Goal: Task Accomplishment & Management: Manage account settings

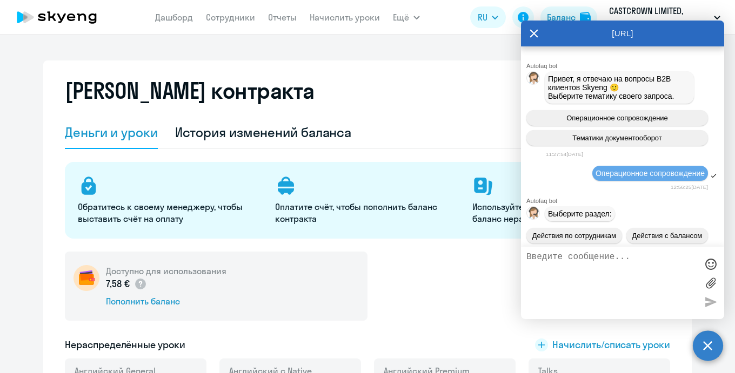
select select "english_adult_not_native_speaker"
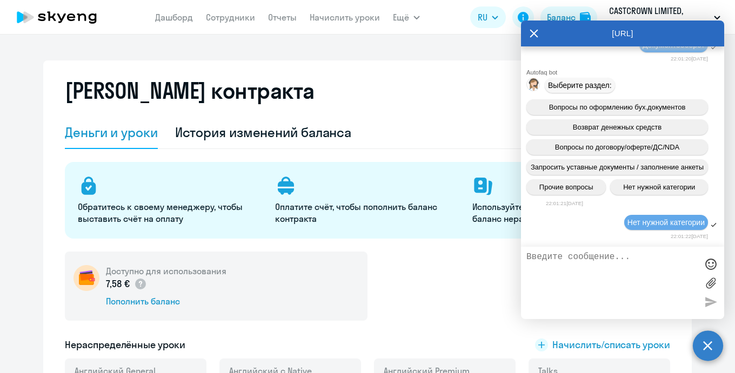
click at [578, 283] on textarea at bounding box center [611, 283] width 171 height 62
click at [586, 271] on textarea at bounding box center [611, 283] width 171 height 62
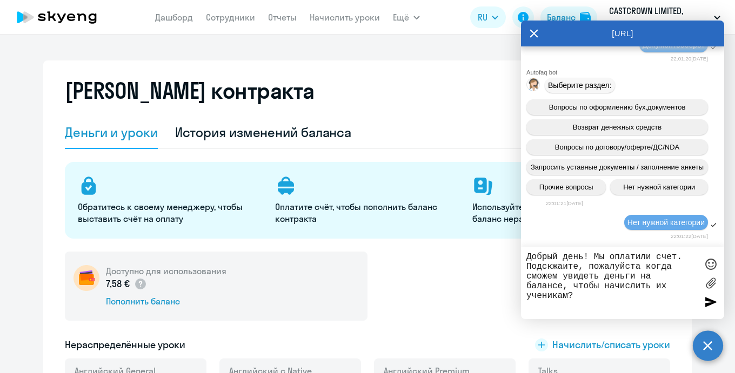
click at [553, 268] on textarea "Добрый день! Мы оплатили счет. Подскжаите, пожалуйста когда сможем увидеть день…" at bounding box center [611, 283] width 171 height 62
click at [567, 265] on textarea "Добрый день! Мы оплатили счет. Подскажаите, пожалуйста когда сможем увидеть ден…" at bounding box center [611, 283] width 171 height 62
type textarea "Добрый день! Мы оплатили счет. Подскажите, пожалуйста когда сможем увидеть день…"
click at [705, 286] on label at bounding box center [711, 283] width 16 height 16
click at [0, 0] on input "file" at bounding box center [0, 0] width 0 height 0
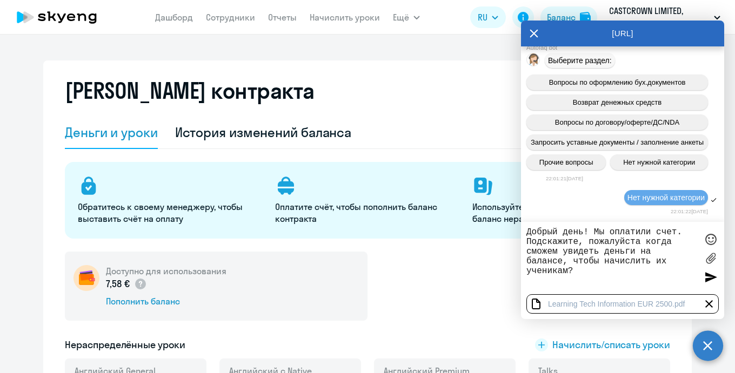
click at [707, 272] on div at bounding box center [711, 277] width 16 height 16
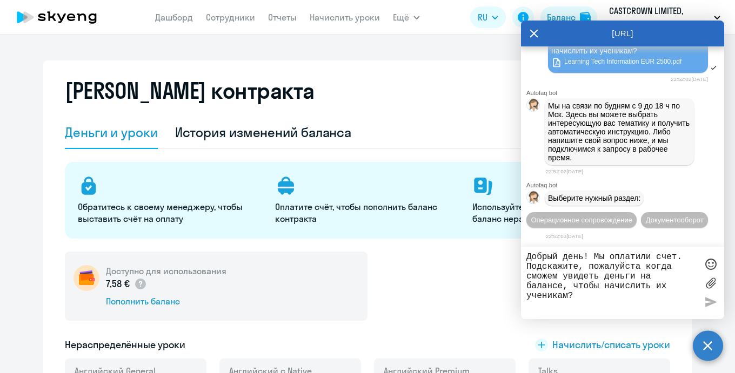
scroll to position [19906, 0]
click at [424, 71] on div "[PERSON_NAME] контракта [PERSON_NAME] и уроки История изменений баланса Обратит…" at bounding box center [367, 245] width 649 height 368
click at [527, 34] on div "[URL]" at bounding box center [622, 34] width 203 height 26
click at [533, 34] on icon at bounding box center [534, 34] width 8 height 8
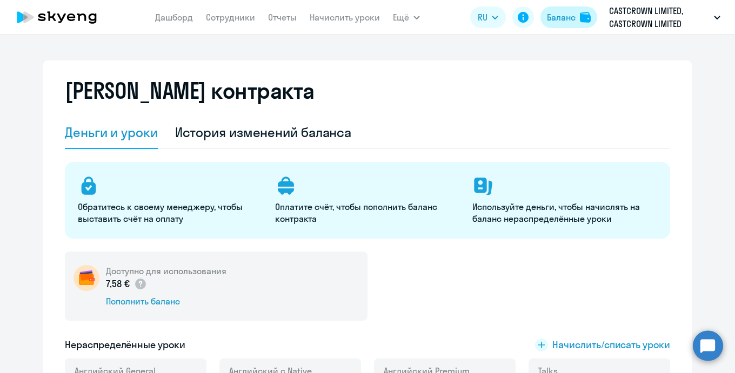
click at [556, 15] on div "Баланс" at bounding box center [561, 17] width 29 height 13
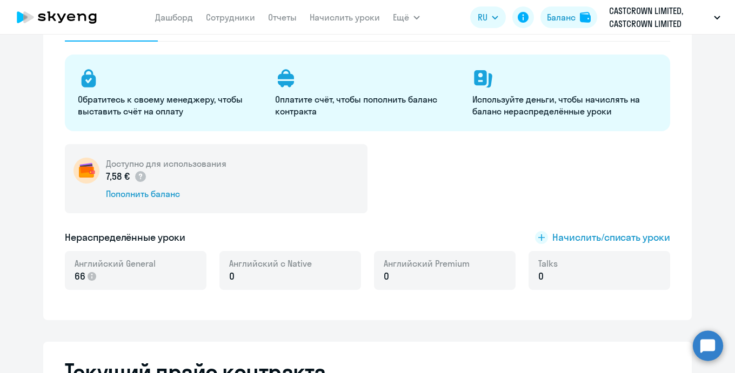
scroll to position [0, 0]
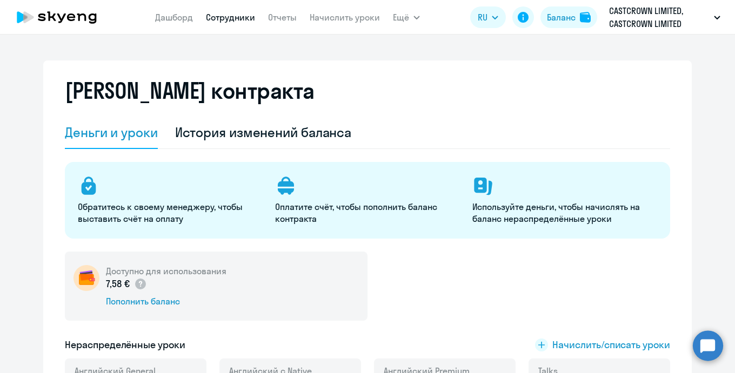
click at [235, 18] on link "Сотрудники" at bounding box center [230, 17] width 49 height 11
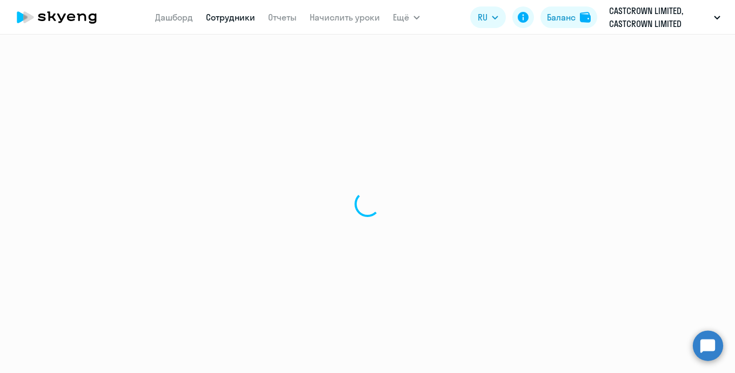
select select "30"
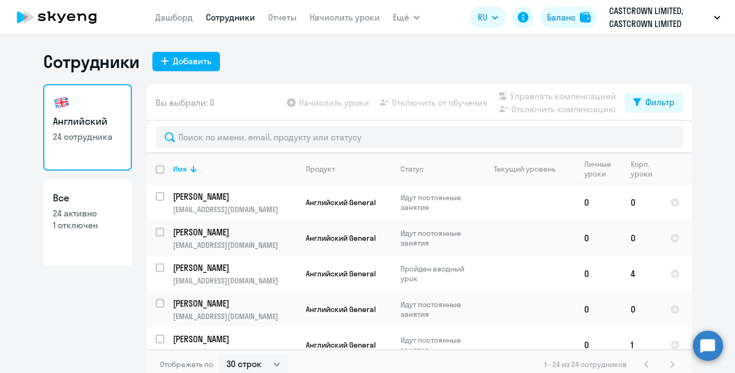
click at [329, 94] on div "Начислить уроки Отключить от обучения Управлять компенсацией Отключить компенса…" at bounding box center [455, 103] width 340 height 26
click at [327, 105] on app-table-action-button "Начислить уроки" at bounding box center [327, 102] width 84 height 13
click at [157, 173] on input "deselect all" at bounding box center [167, 176] width 22 height 22
checkbox input "true"
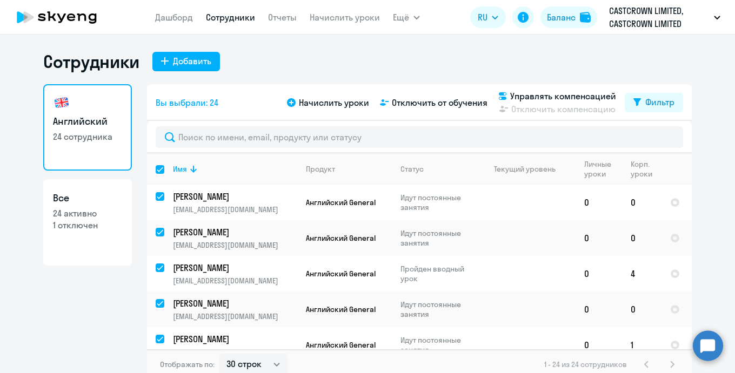
checkbox input "true"
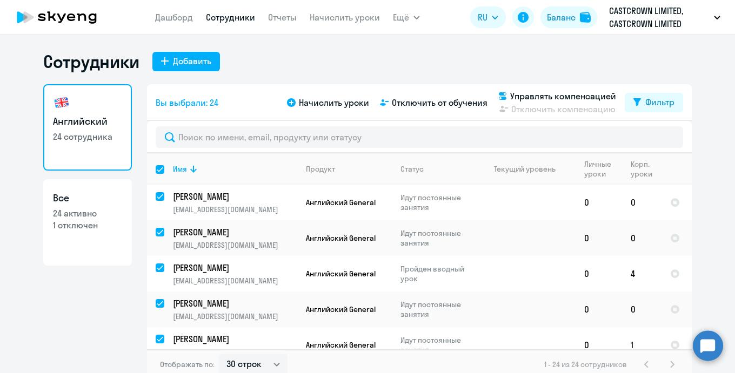
checkbox input "true"
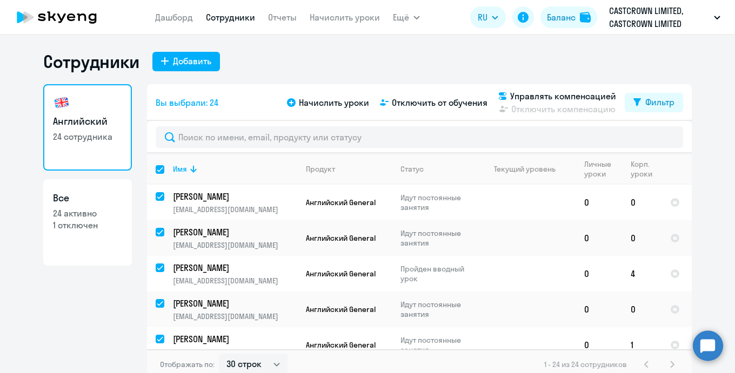
checkbox input "true"
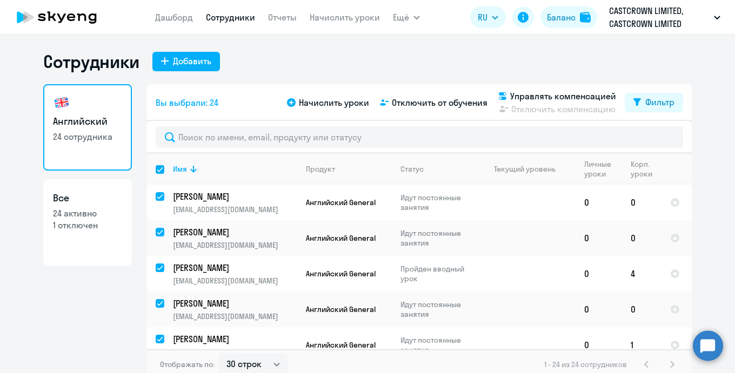
checkbox input "true"
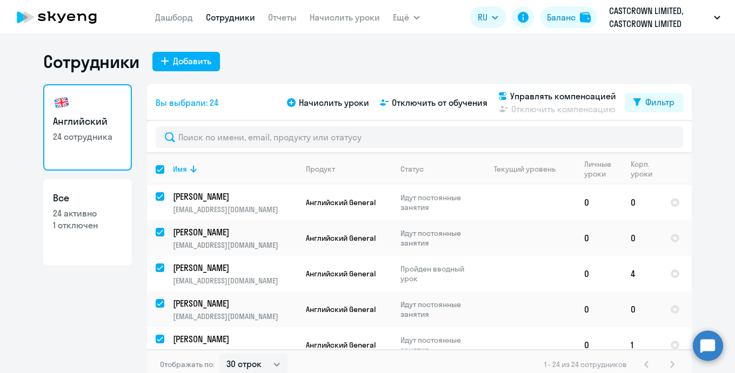
checkbox input "true"
click at [300, 106] on div "Начислить уроки" at bounding box center [327, 102] width 84 height 13
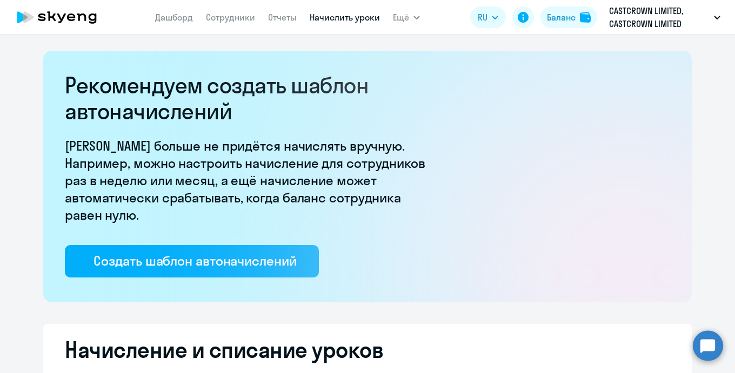
select select "10"
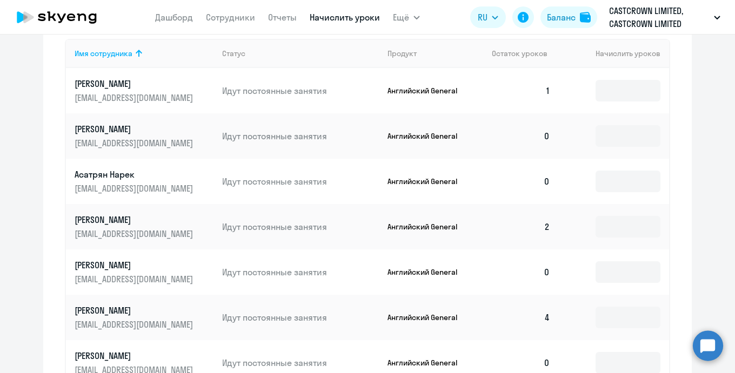
scroll to position [486, 0]
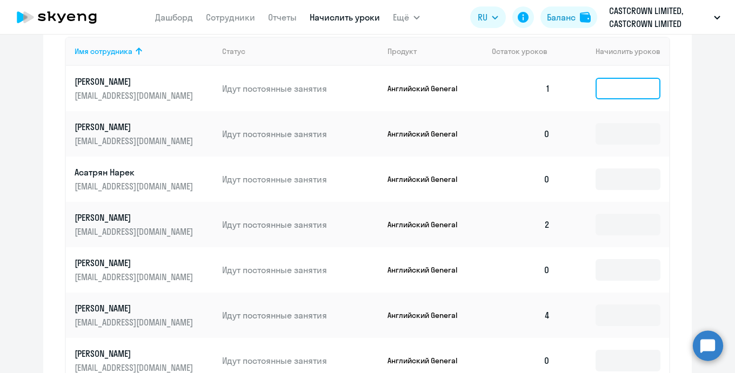
click at [613, 92] on input at bounding box center [628, 89] width 65 height 22
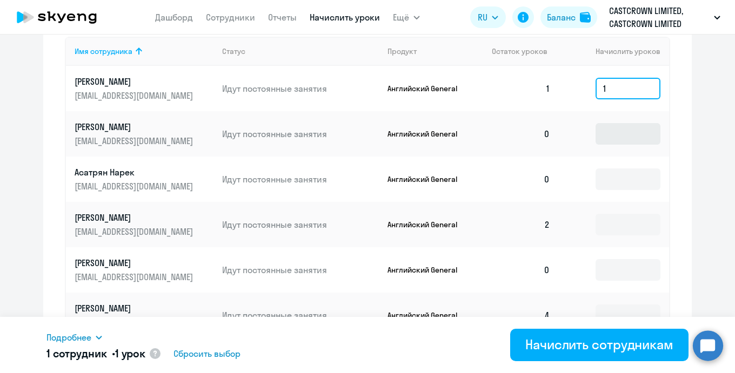
type input "1"
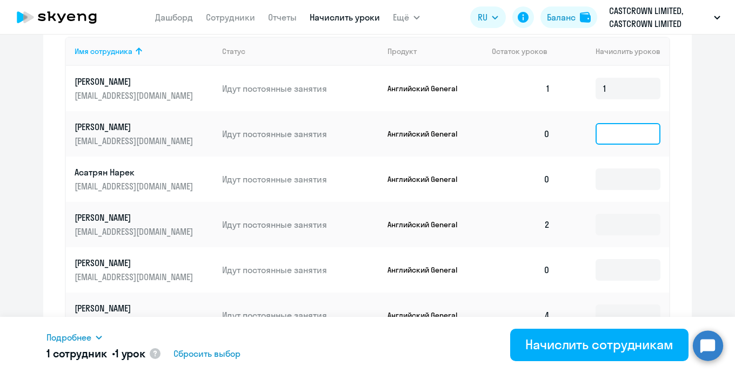
click at [614, 131] on input at bounding box center [628, 134] width 65 height 22
type input "1"
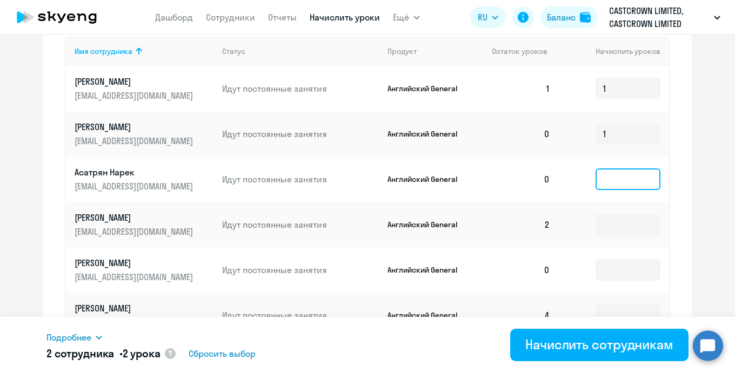
click at [609, 178] on input at bounding box center [628, 180] width 65 height 22
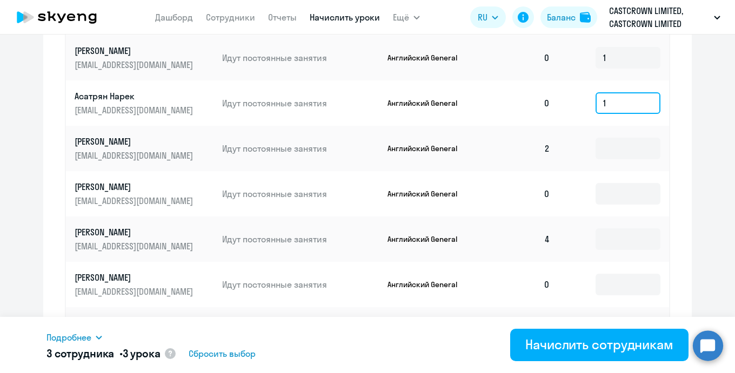
scroll to position [569, 0]
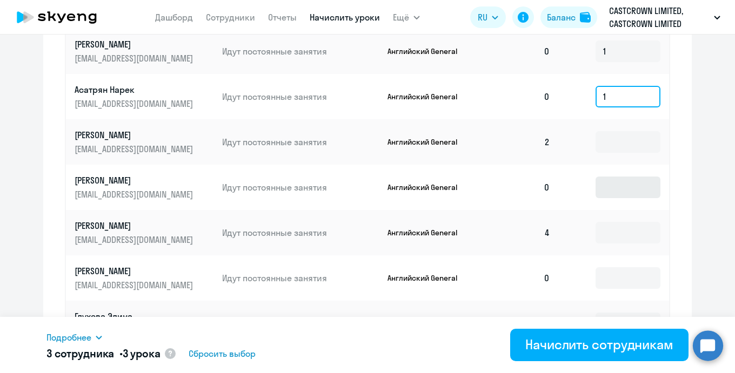
type input "1"
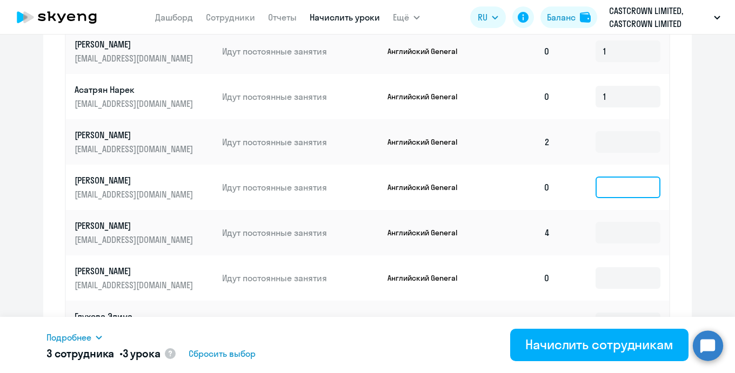
click at [615, 187] on input at bounding box center [628, 188] width 65 height 22
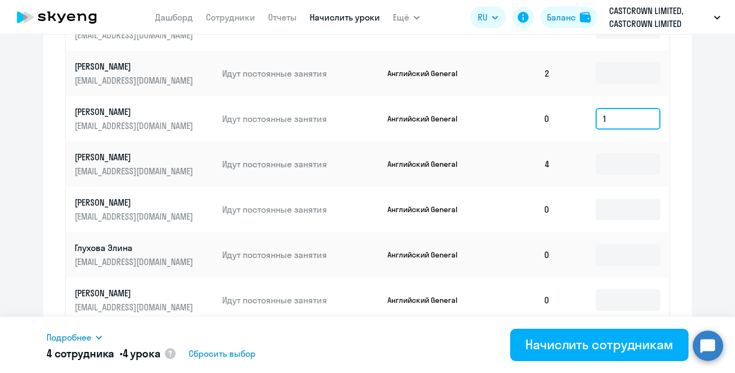
scroll to position [639, 0]
type input "1"
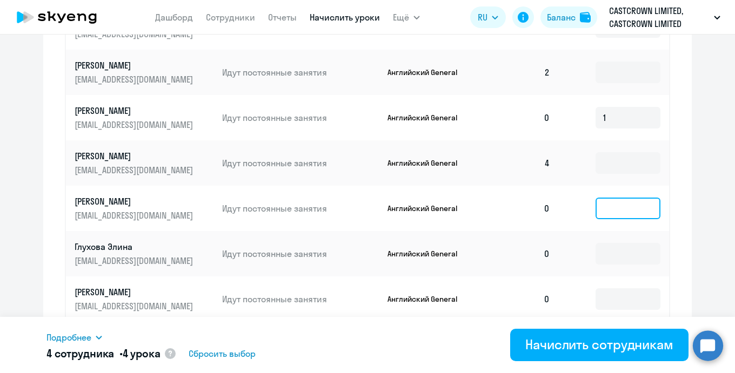
click at [613, 210] on input at bounding box center [628, 209] width 65 height 22
type input "1"
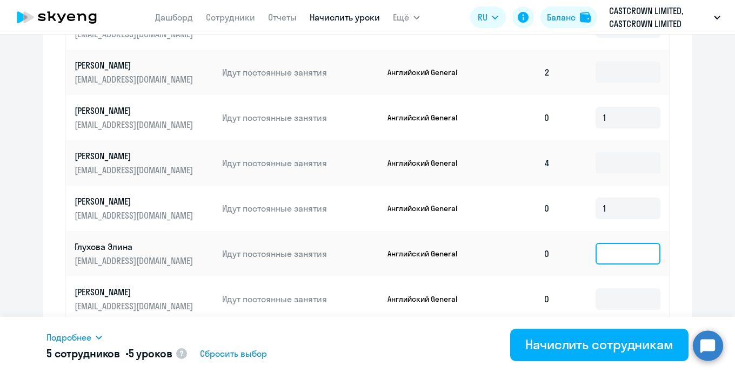
click at [613, 249] on input at bounding box center [628, 254] width 65 height 22
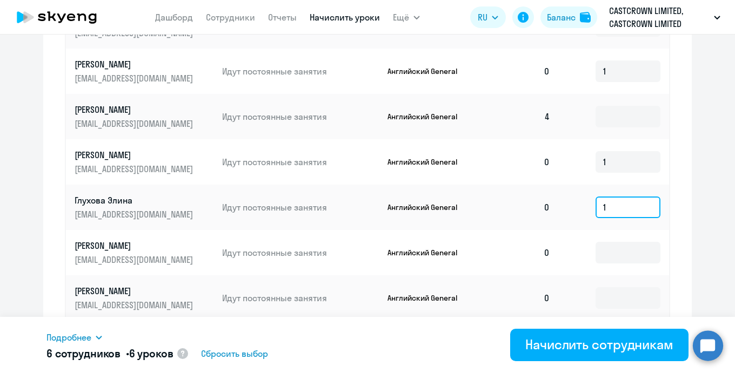
scroll to position [724, 0]
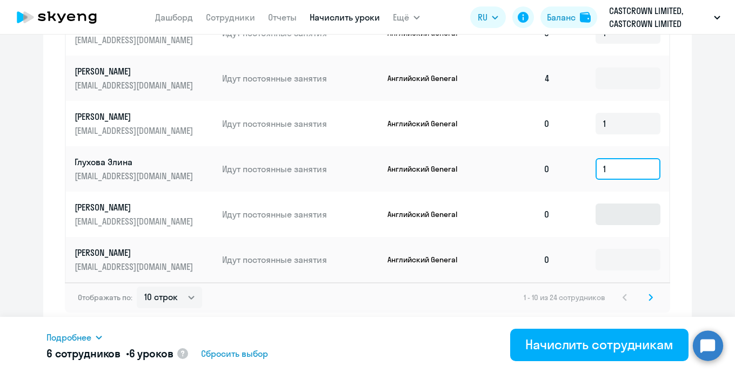
type input "1"
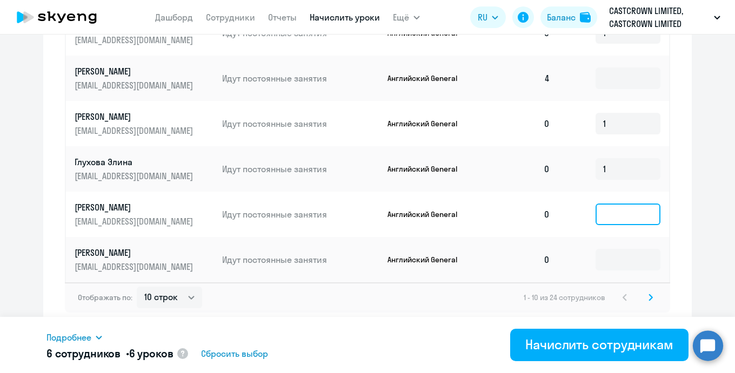
click at [624, 220] on input at bounding box center [628, 215] width 65 height 22
type input "1"
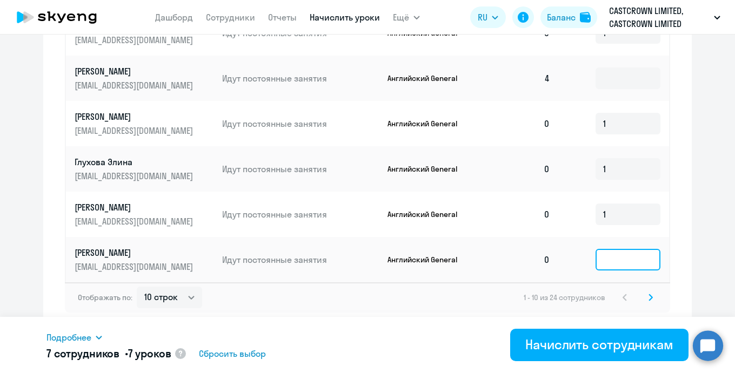
click at [622, 258] on input at bounding box center [628, 260] width 65 height 22
type input "1"
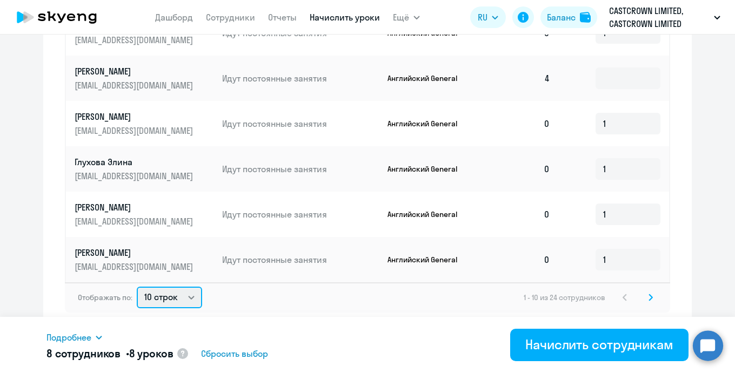
click at [182, 299] on select "10 строк 30 строк 50 строк" at bounding box center [169, 298] width 65 height 22
select select "30"
click at [137, 287] on select "10 строк 30 строк 50 строк" at bounding box center [169, 298] width 65 height 22
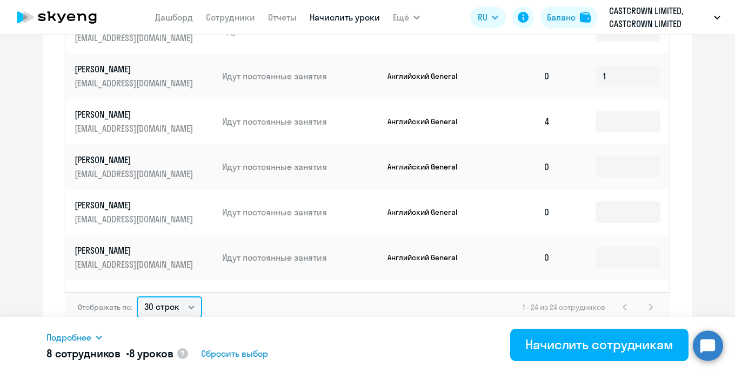
scroll to position [186, 0]
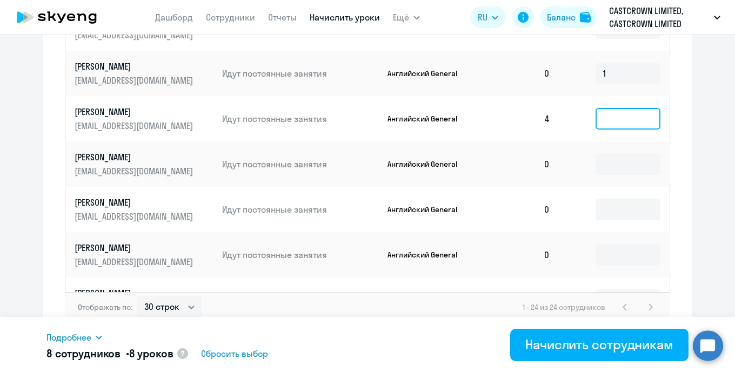
click at [607, 125] on input at bounding box center [628, 119] width 65 height 22
type input "1"
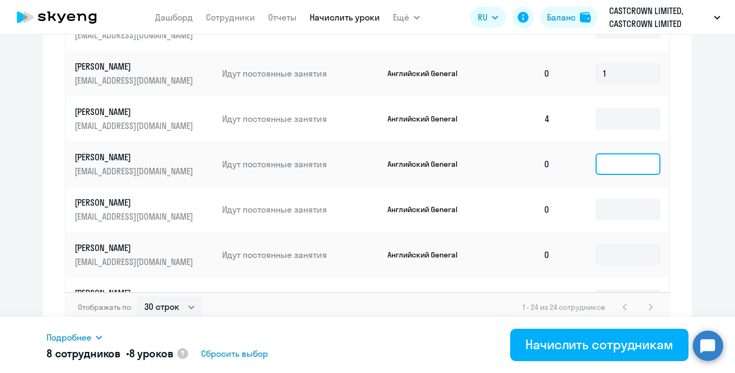
click at [612, 163] on input at bounding box center [628, 164] width 65 height 22
type input "1"
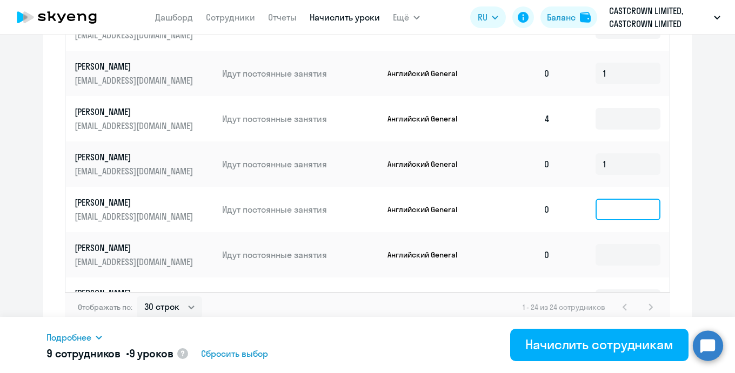
click at [616, 213] on input at bounding box center [628, 210] width 65 height 22
type input "1"
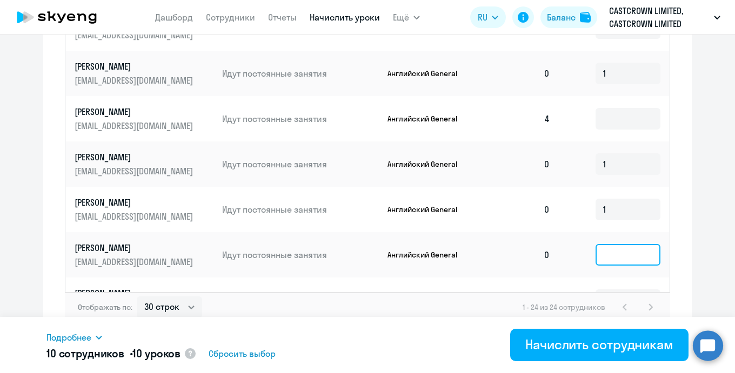
click at [613, 258] on input at bounding box center [628, 255] width 65 height 22
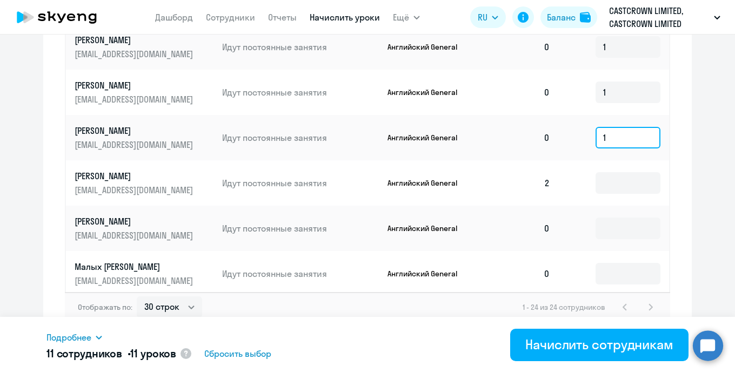
scroll to position [308, 0]
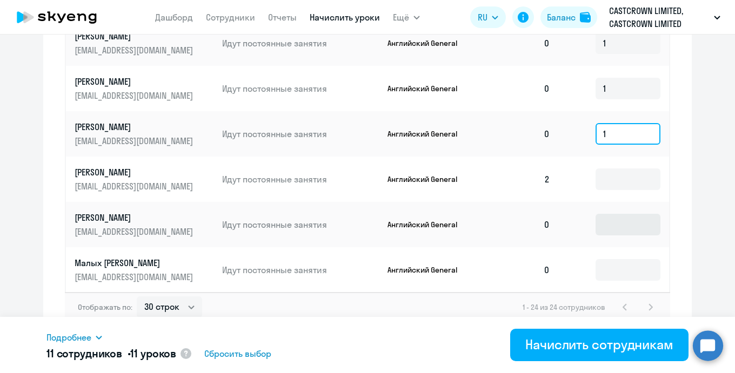
type input "1"
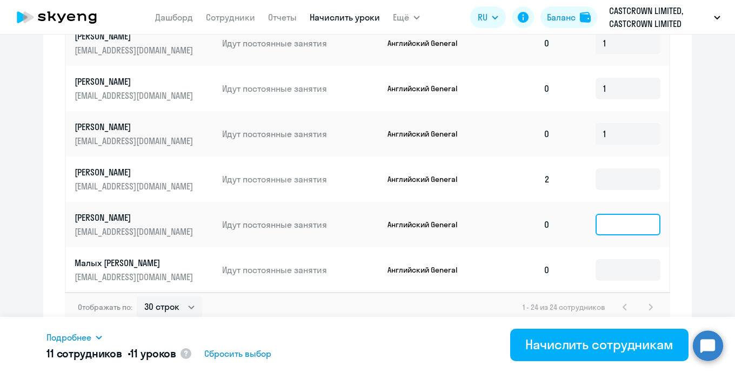
click at [615, 235] on input at bounding box center [628, 225] width 65 height 22
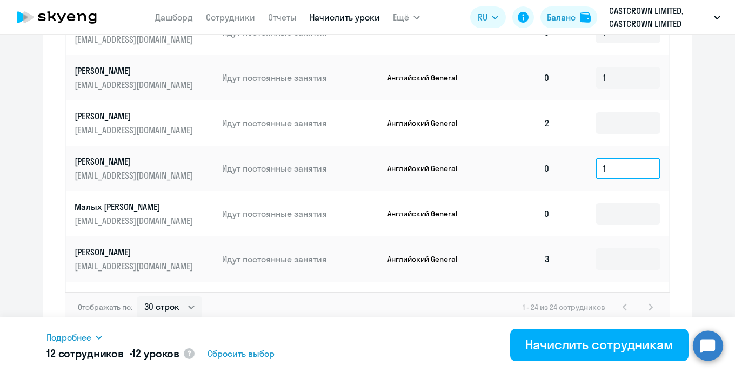
scroll to position [393, 0]
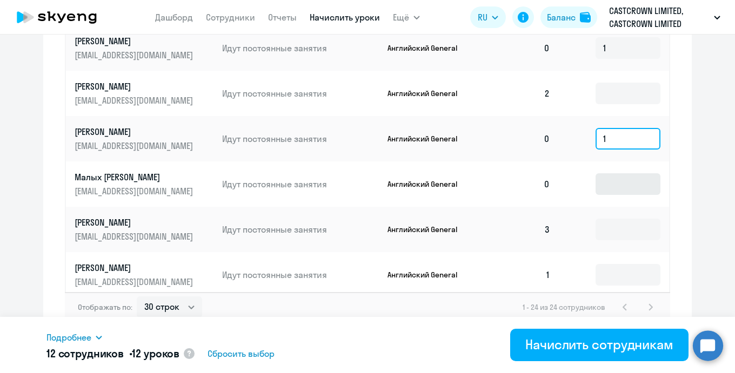
type input "1"
click at [619, 187] on input at bounding box center [628, 184] width 65 height 22
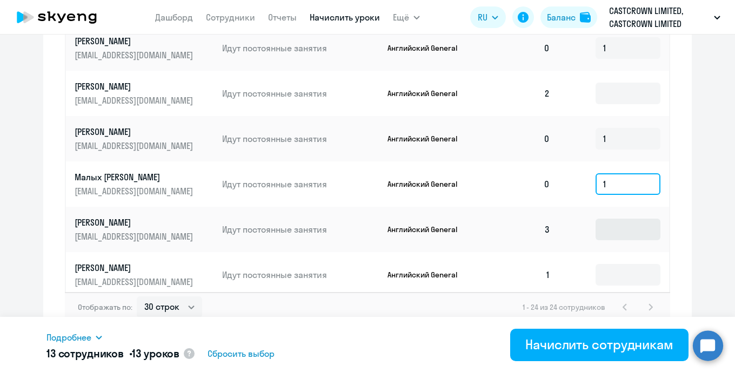
type input "1"
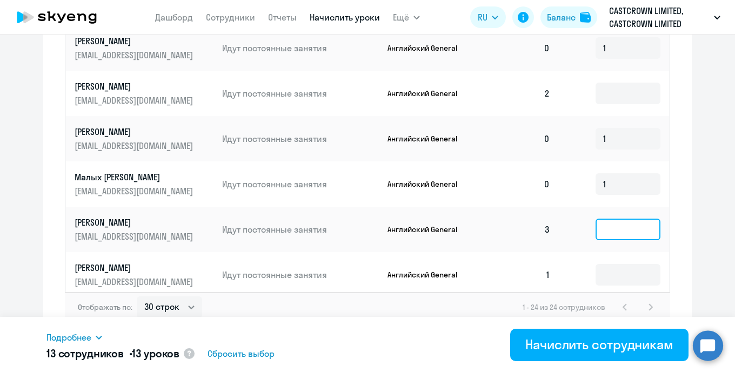
click at [622, 221] on input at bounding box center [628, 230] width 65 height 22
type input "1"
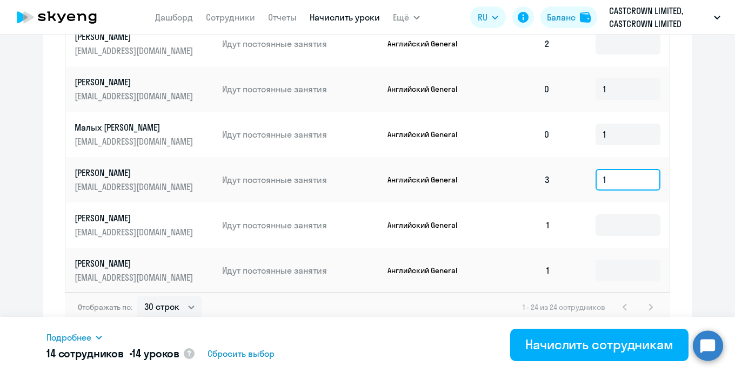
scroll to position [447, 0]
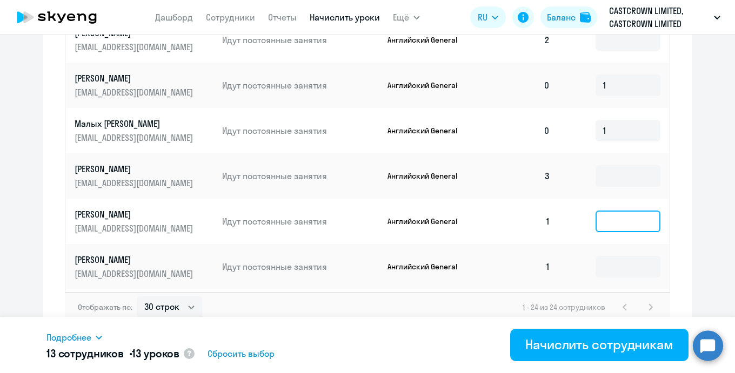
click at [622, 224] on input at bounding box center [628, 222] width 65 height 22
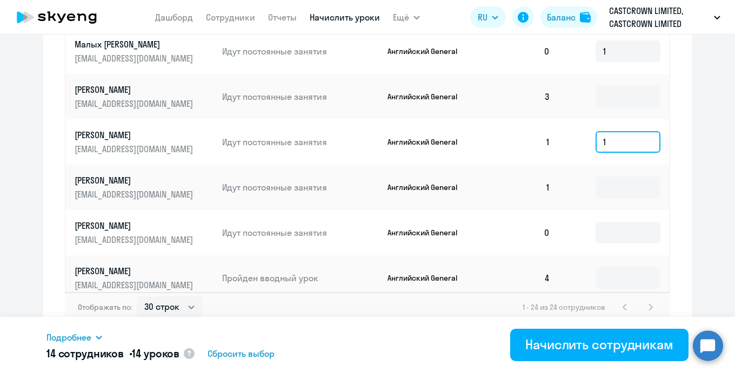
scroll to position [529, 0]
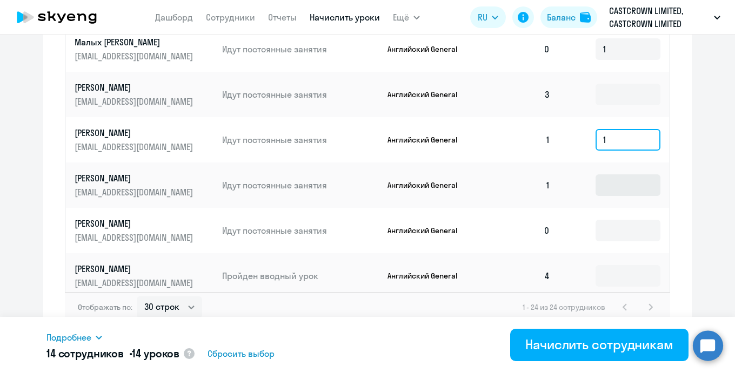
type input "1"
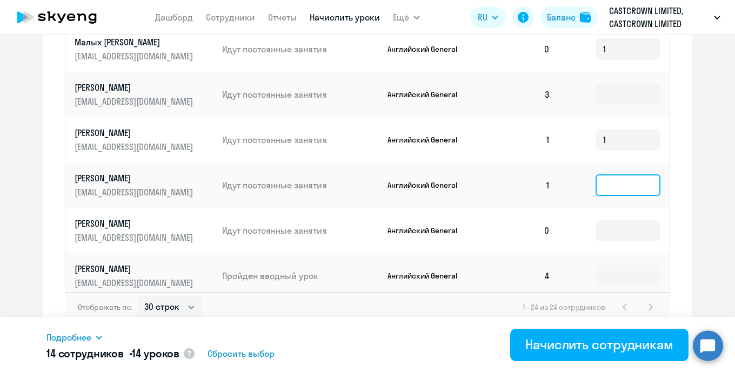
click at [614, 184] on input at bounding box center [628, 186] width 65 height 22
type input "1"
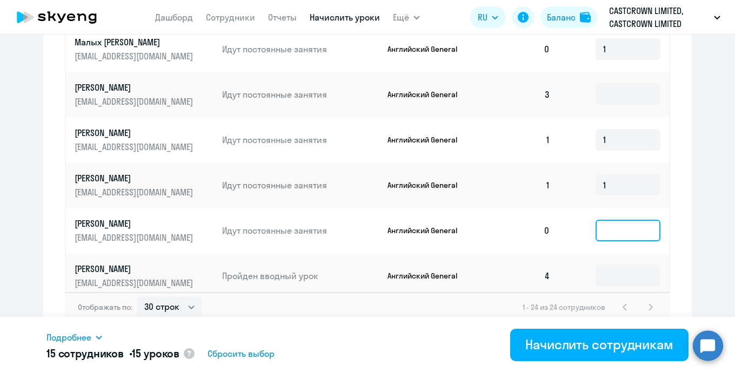
click at [613, 237] on input at bounding box center [628, 231] width 65 height 22
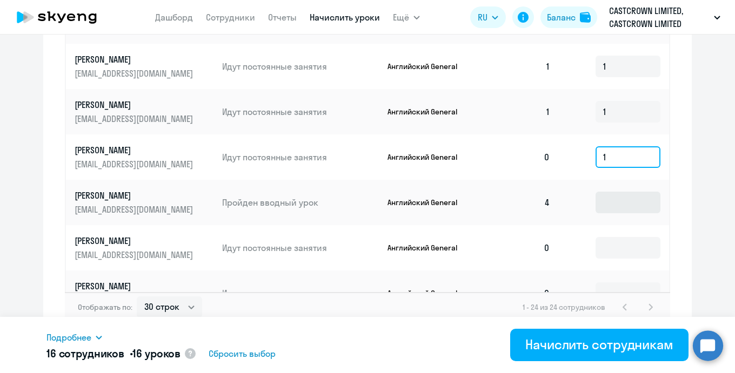
scroll to position [626, 0]
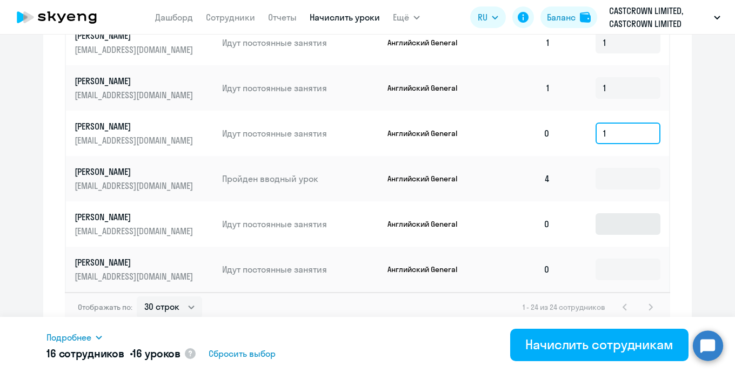
type input "1"
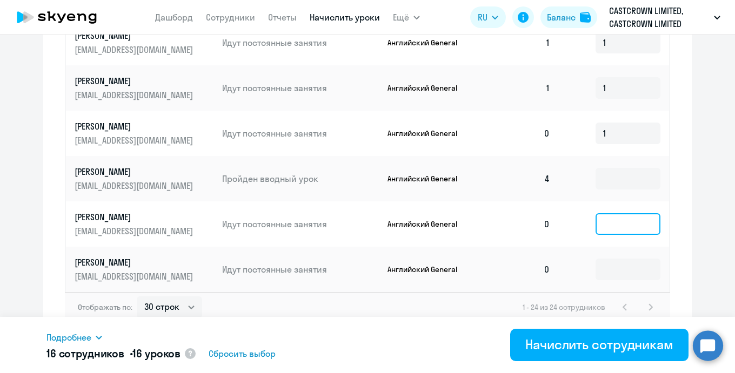
click at [628, 216] on input at bounding box center [628, 224] width 65 height 22
type input "1"
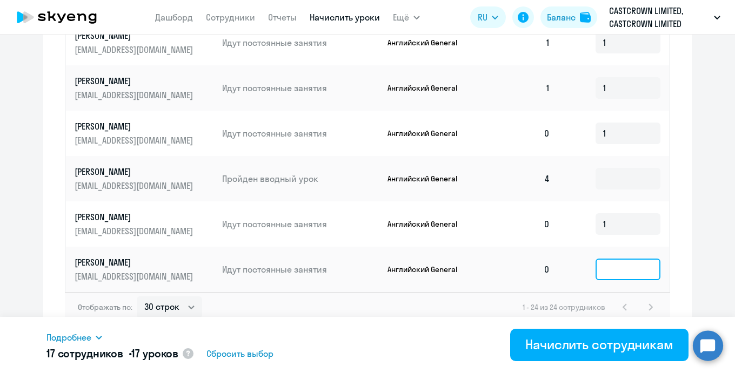
click at [622, 266] on input at bounding box center [628, 270] width 65 height 22
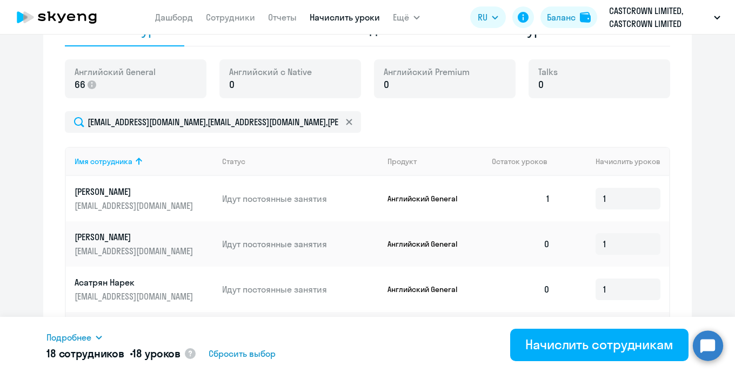
scroll to position [375, 0]
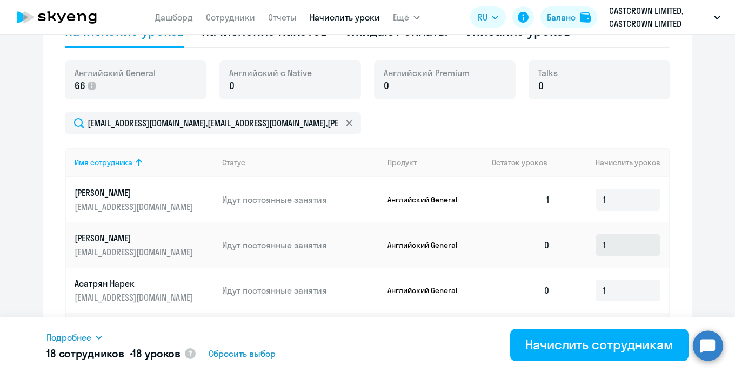
type input "1"
click at [613, 240] on input "1" at bounding box center [628, 246] width 65 height 22
type input "2"
click at [622, 293] on input "1" at bounding box center [628, 291] width 65 height 22
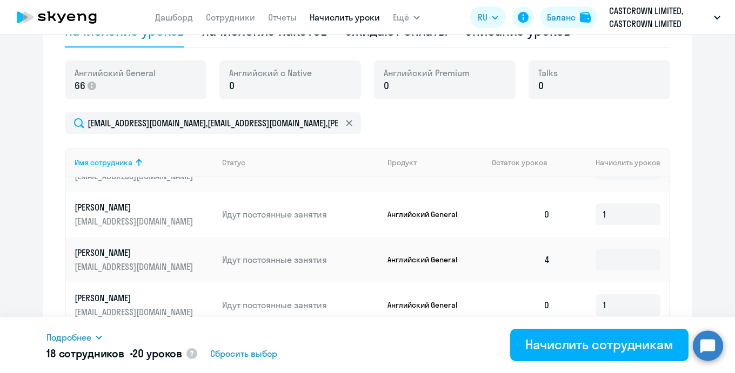
scroll to position [168, 0]
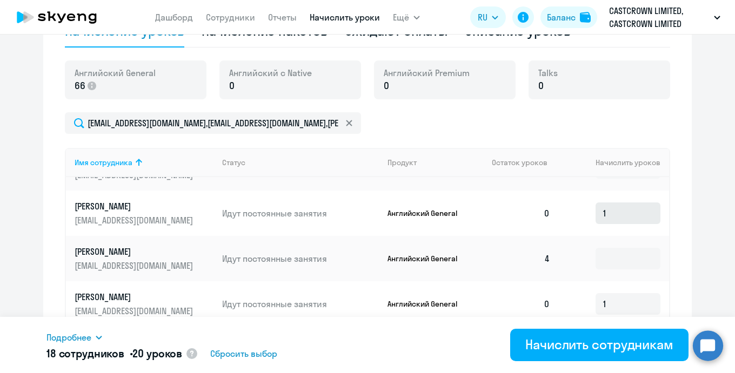
type input "2"
click at [617, 211] on input "1" at bounding box center [628, 214] width 65 height 22
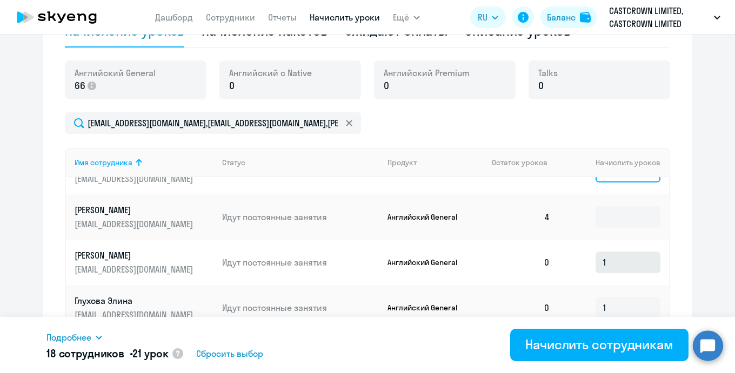
type input "2"
click at [631, 268] on input "1" at bounding box center [628, 263] width 65 height 22
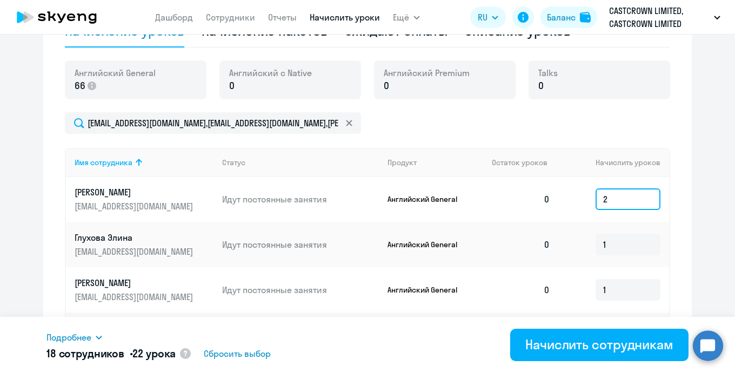
scroll to position [295, 0]
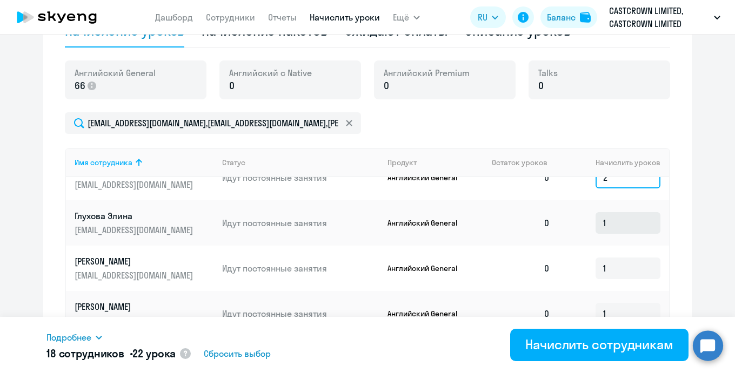
type input "2"
click at [627, 224] on input "1" at bounding box center [628, 223] width 65 height 22
type input "2"
click at [629, 265] on input "1" at bounding box center [628, 269] width 65 height 22
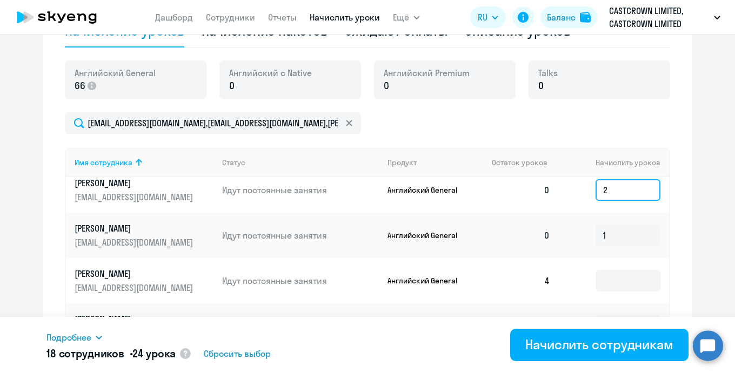
scroll to position [376, 0]
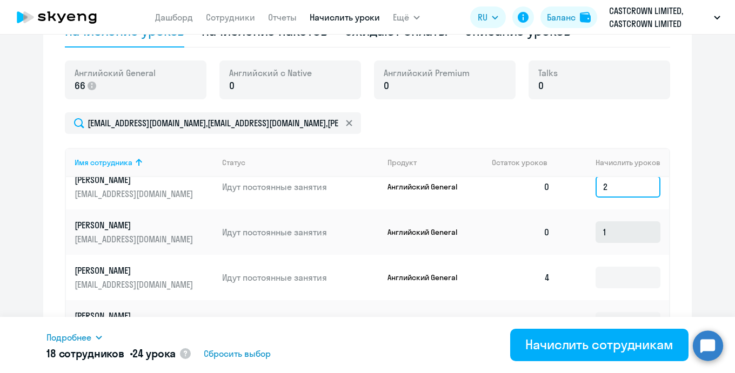
type input "2"
click at [627, 226] on input "1" at bounding box center [628, 233] width 65 height 22
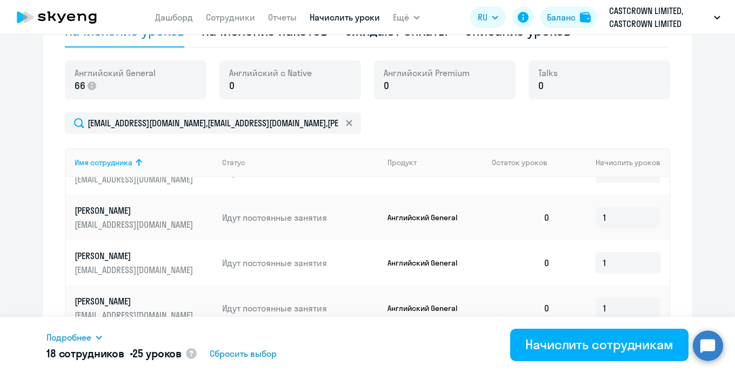
scroll to position [483, 0]
type input "2"
click at [622, 218] on input "1" at bounding box center [628, 217] width 65 height 22
type input "2"
click at [622, 264] on input "1" at bounding box center [628, 262] width 65 height 22
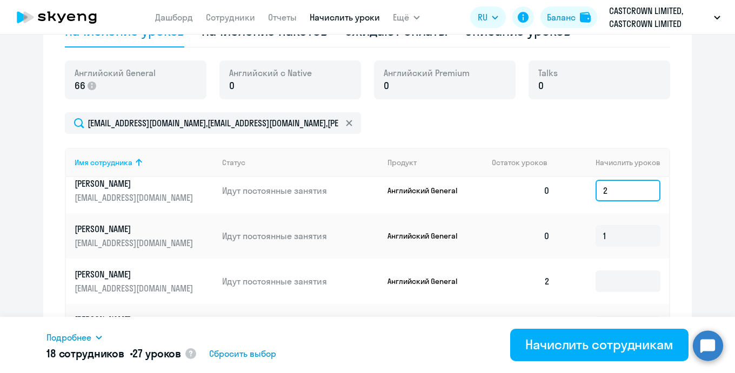
scroll to position [554, 0]
type input "2"
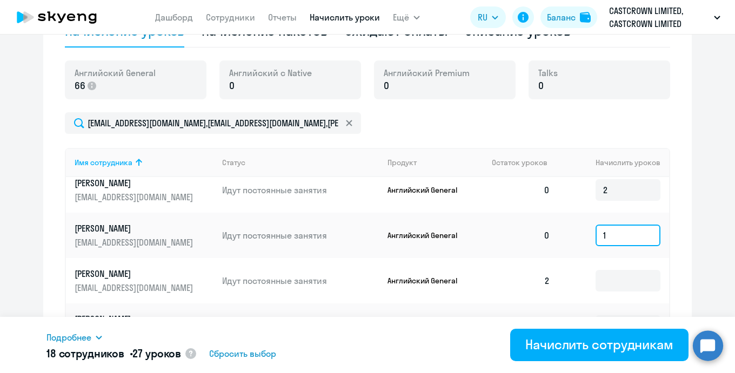
click at [620, 239] on input "1" at bounding box center [628, 236] width 65 height 22
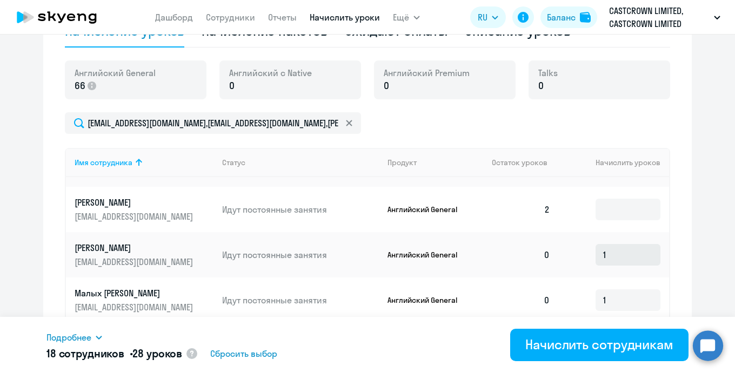
type input "2"
click at [630, 253] on input "1" at bounding box center [628, 255] width 65 height 22
type input "2"
click at [625, 300] on input "1" at bounding box center [628, 301] width 65 height 22
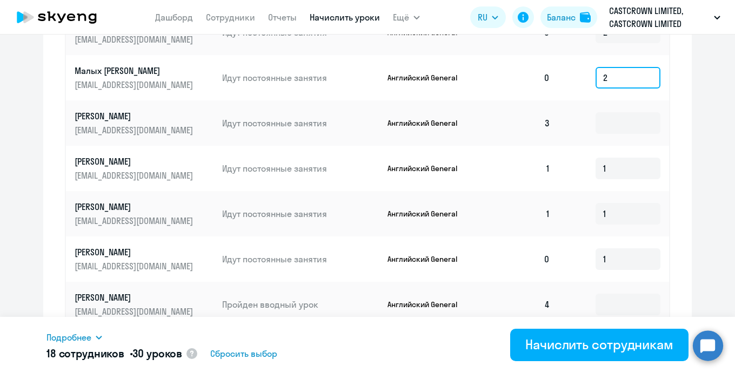
scroll to position [599, 0]
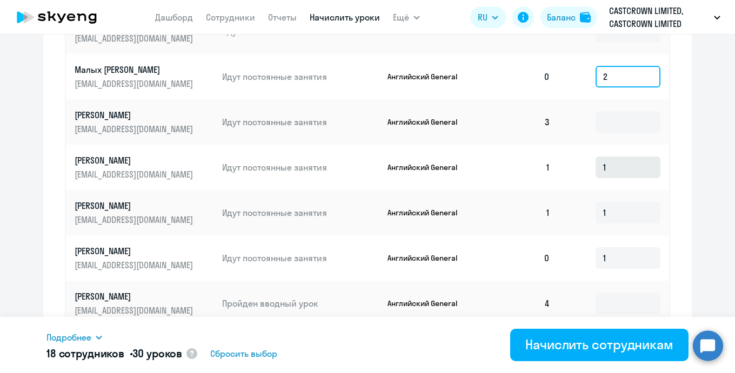
type input "2"
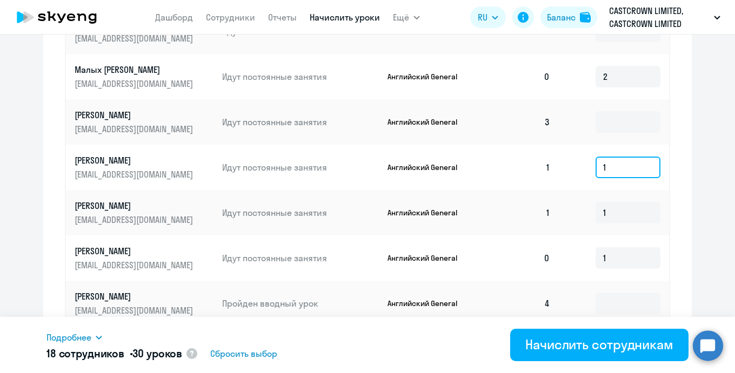
click at [634, 172] on input "1" at bounding box center [628, 168] width 65 height 22
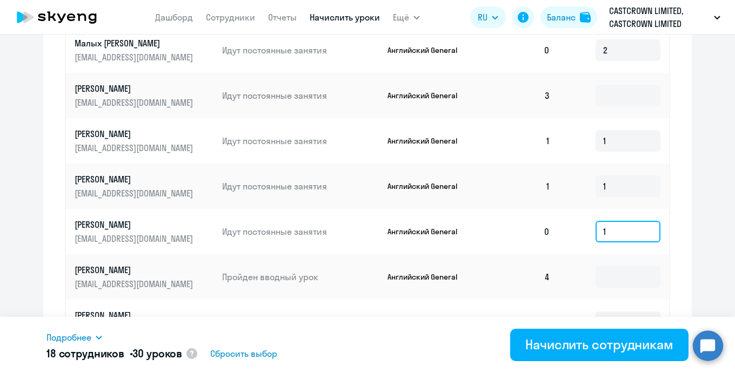
click at [626, 233] on input "1" at bounding box center [628, 232] width 65 height 22
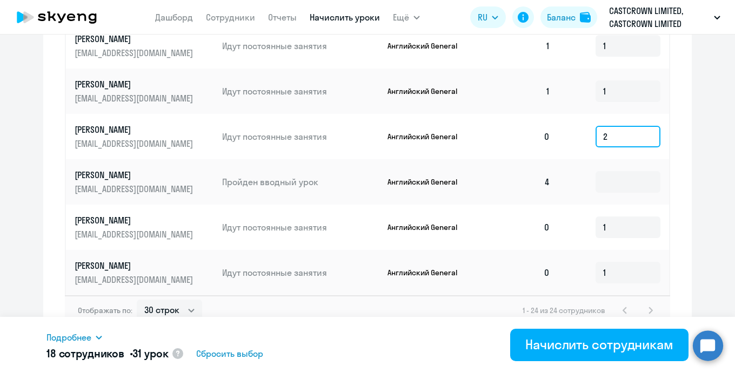
scroll to position [733, 0]
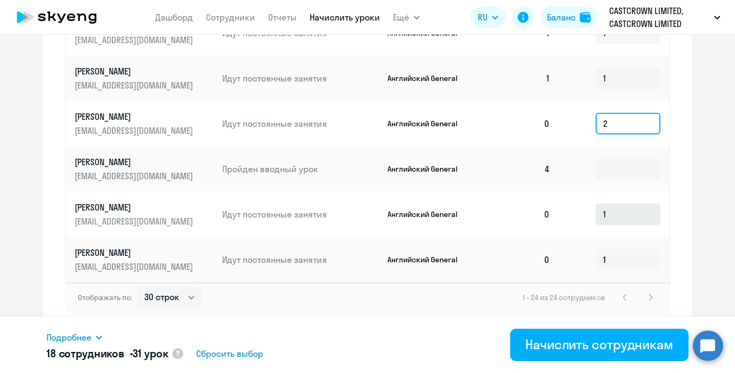
type input "2"
click at [643, 211] on input "1" at bounding box center [628, 215] width 65 height 22
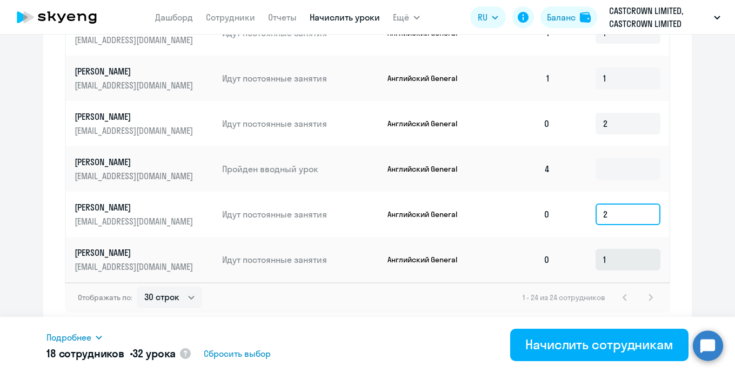
type input "2"
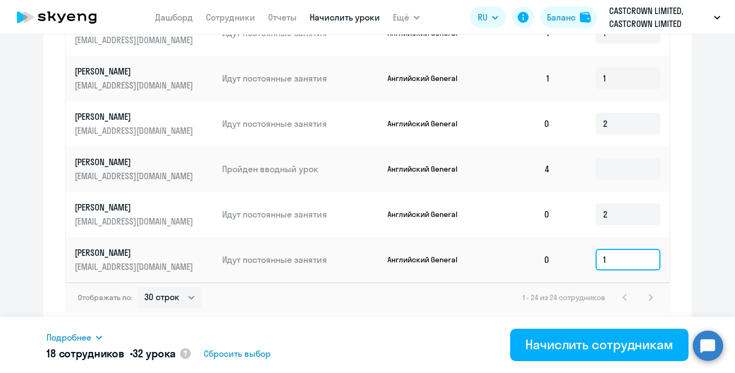
click at [643, 250] on input "1" at bounding box center [628, 260] width 65 height 22
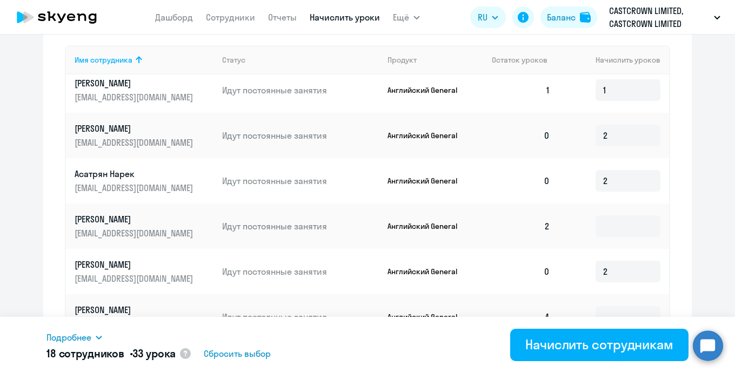
scroll to position [0, 0]
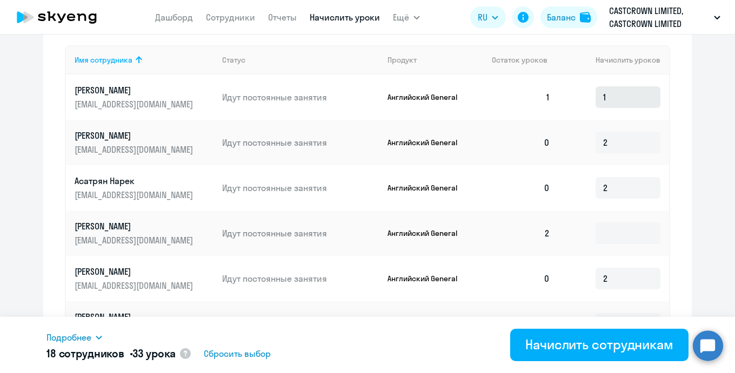
type input "2"
click at [622, 99] on input "1" at bounding box center [628, 97] width 65 height 22
type input "2"
click at [627, 150] on input "2" at bounding box center [628, 143] width 65 height 22
type input "3"
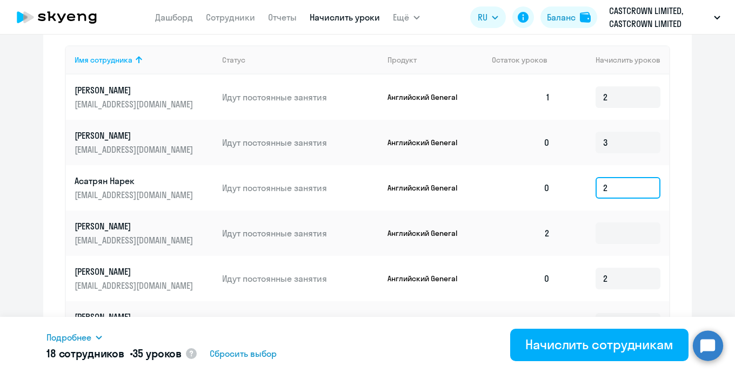
click at [629, 185] on input "2" at bounding box center [628, 188] width 65 height 22
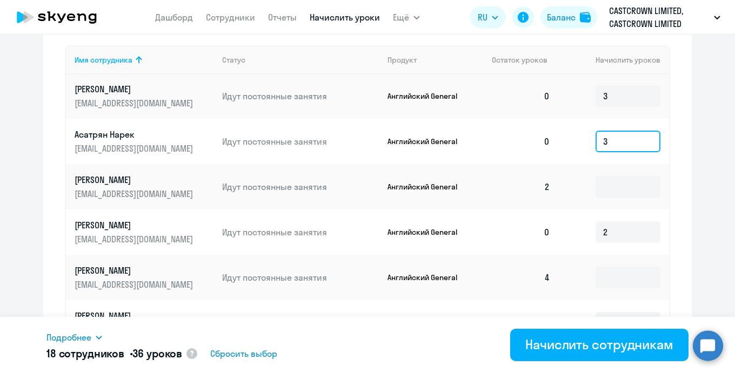
scroll to position [51, 0]
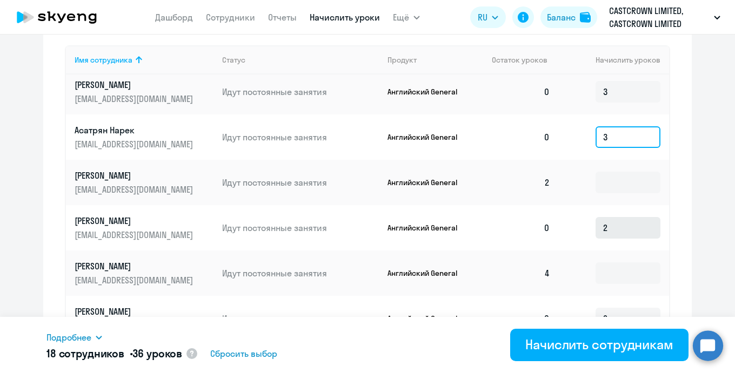
type input "3"
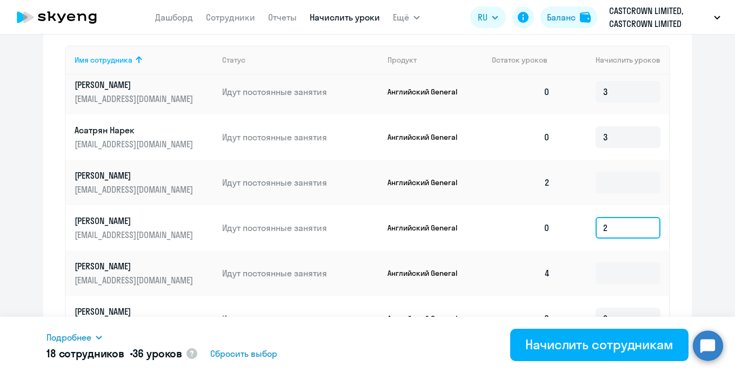
click at [620, 227] on input "2" at bounding box center [628, 228] width 65 height 22
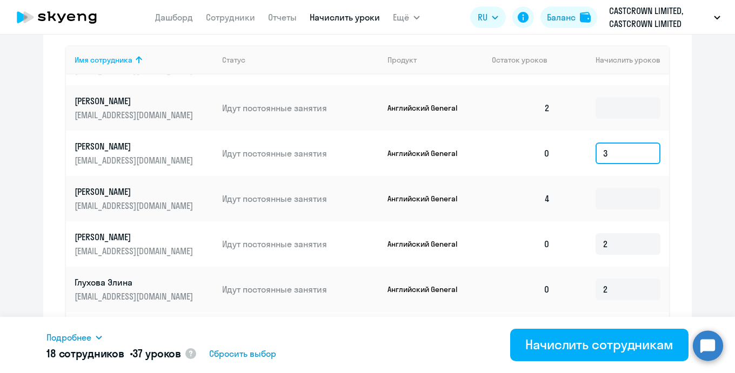
scroll to position [128, 0]
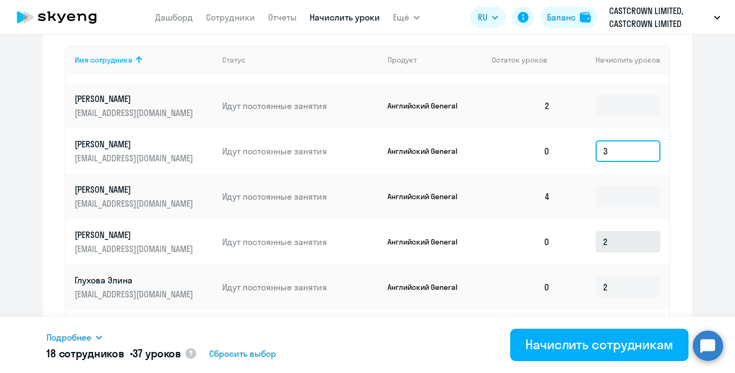
type input "3"
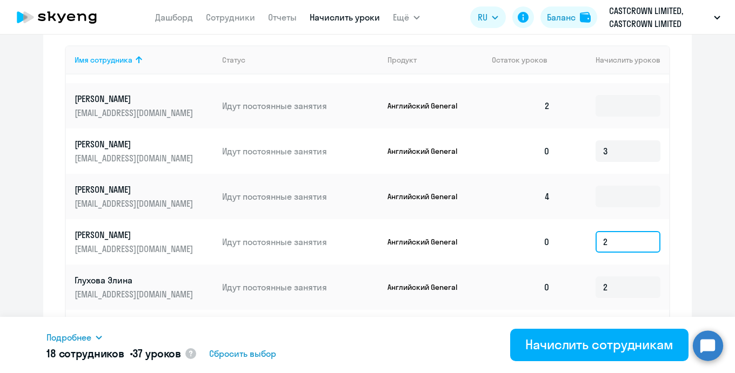
click at [621, 242] on input "2" at bounding box center [628, 242] width 65 height 22
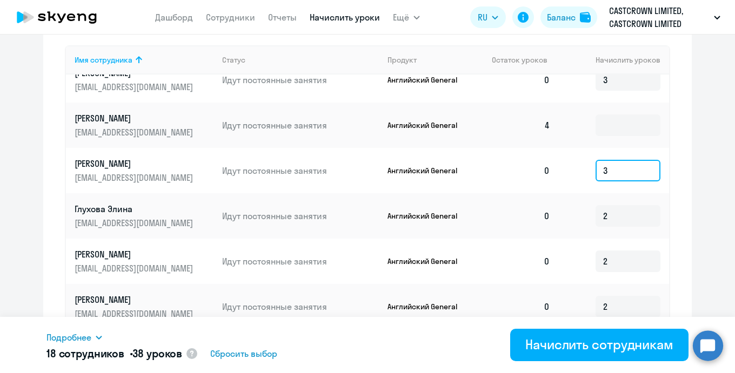
scroll to position [210, 0]
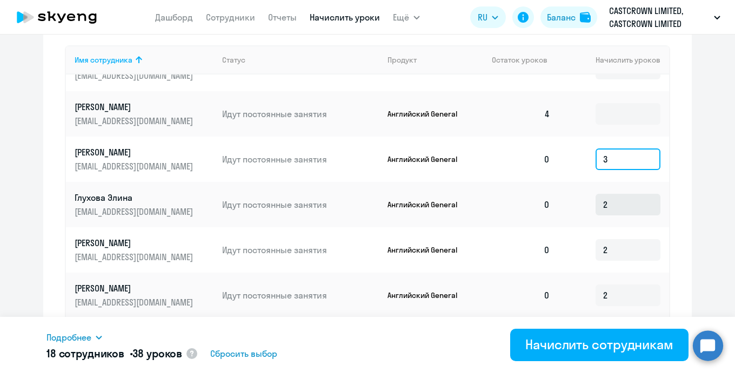
type input "3"
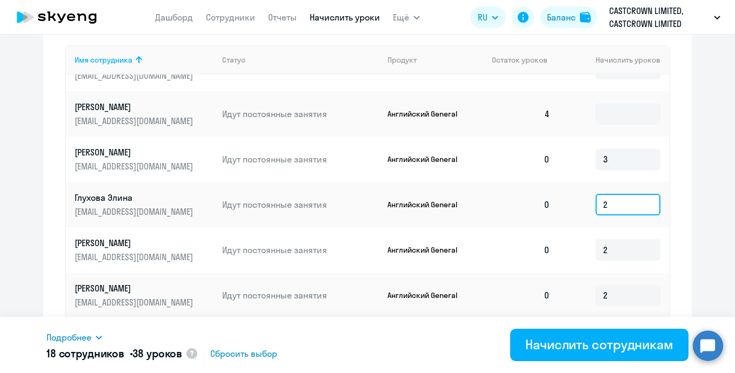
click at [619, 197] on input "2" at bounding box center [628, 205] width 65 height 22
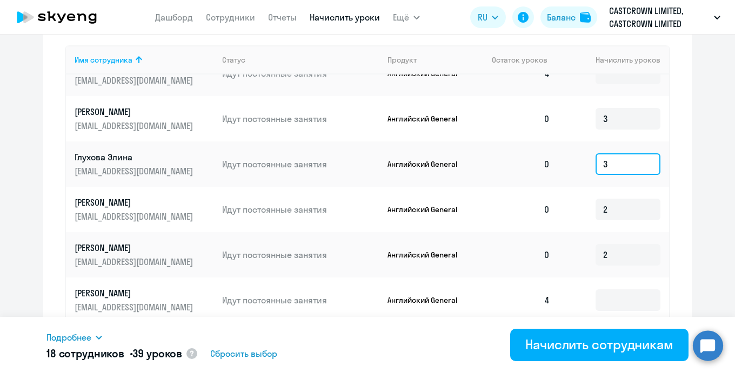
scroll to position [266, 0]
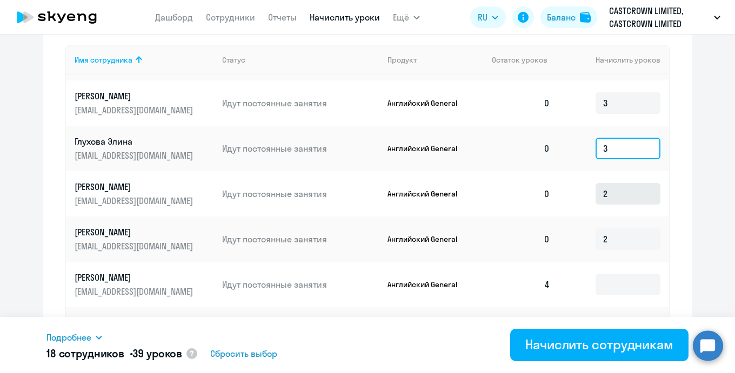
type input "3"
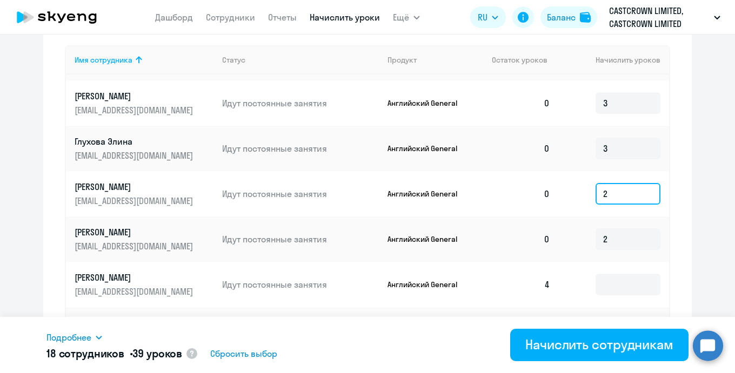
click at [620, 194] on input "2" at bounding box center [628, 194] width 65 height 22
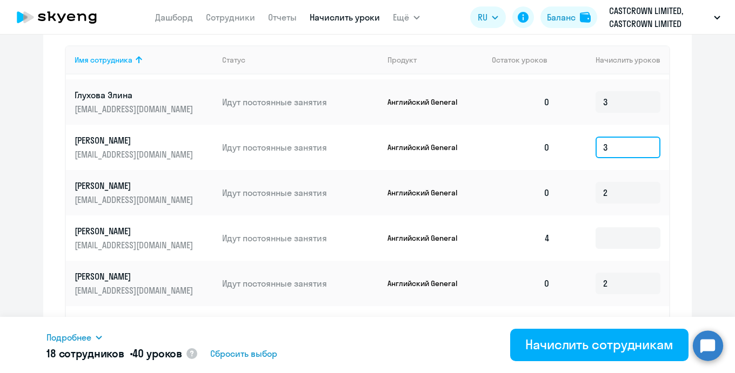
scroll to position [316, 0]
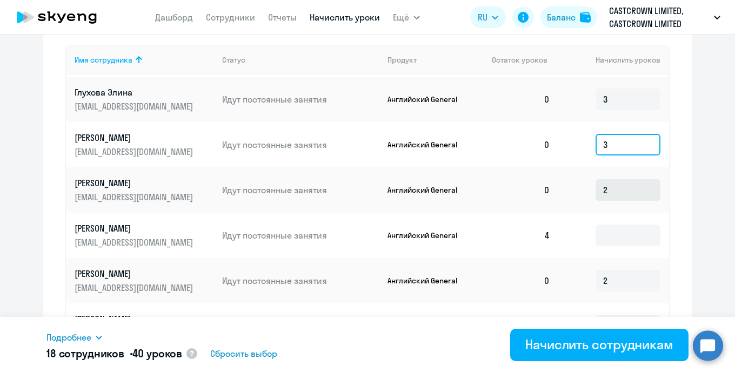
type input "3"
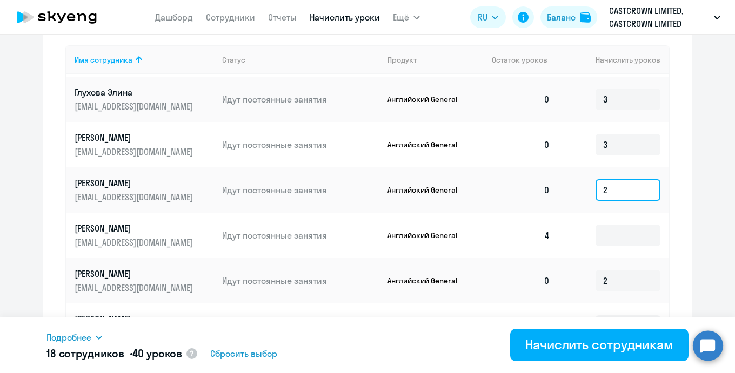
click at [631, 190] on input "2" at bounding box center [628, 190] width 65 height 22
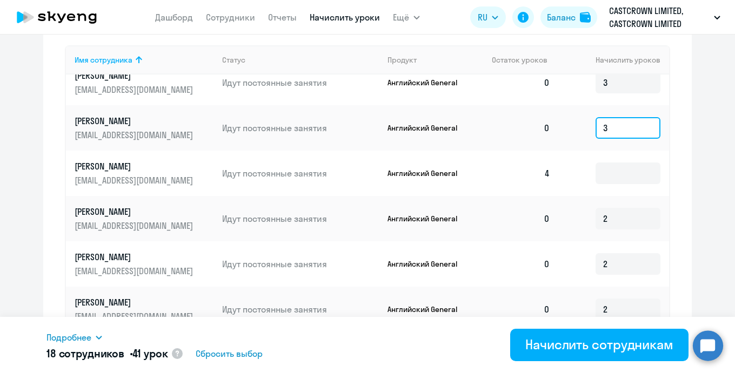
scroll to position [383, 0]
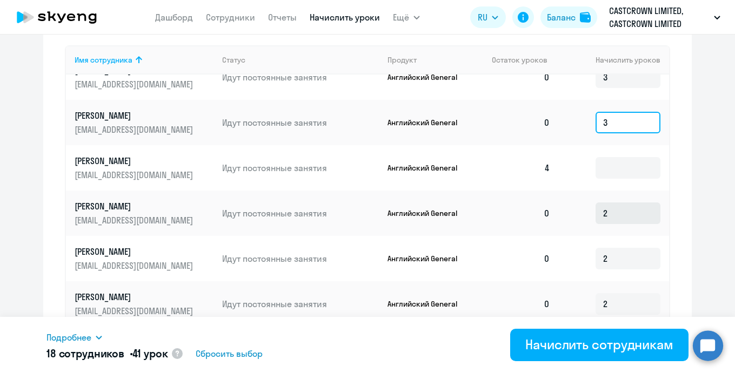
type input "3"
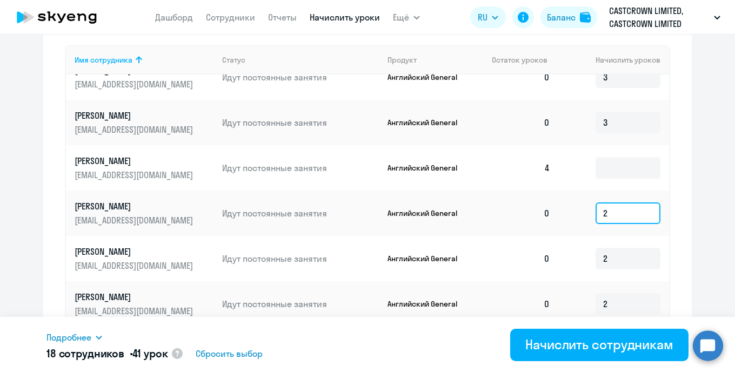
click at [635, 215] on input "2" at bounding box center [628, 214] width 65 height 22
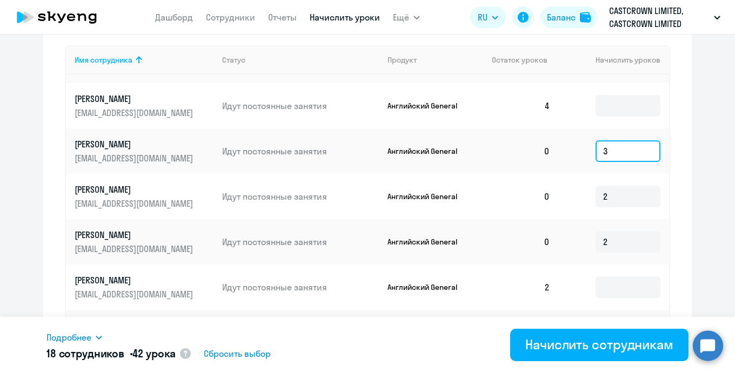
scroll to position [449, 0]
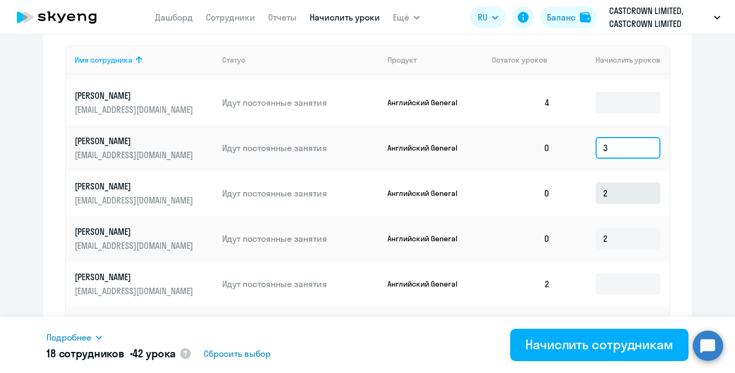
type input "3"
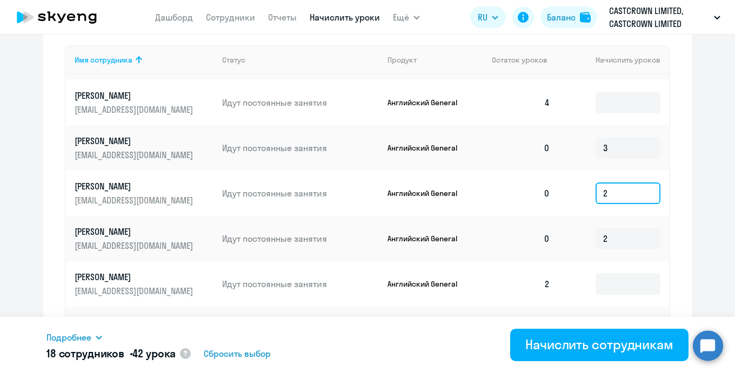
click at [630, 192] on input "2" at bounding box center [628, 194] width 65 height 22
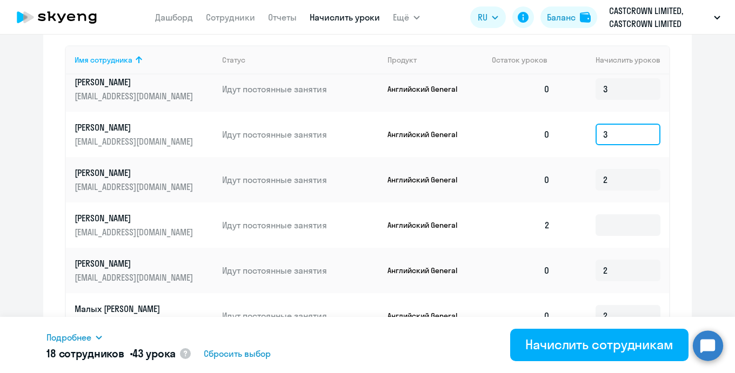
scroll to position [509, 0]
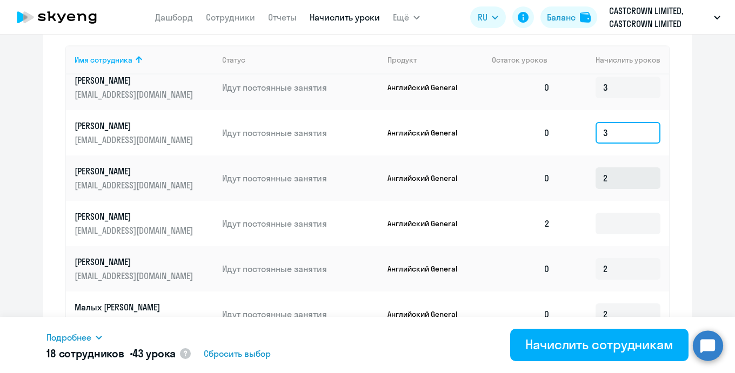
type input "3"
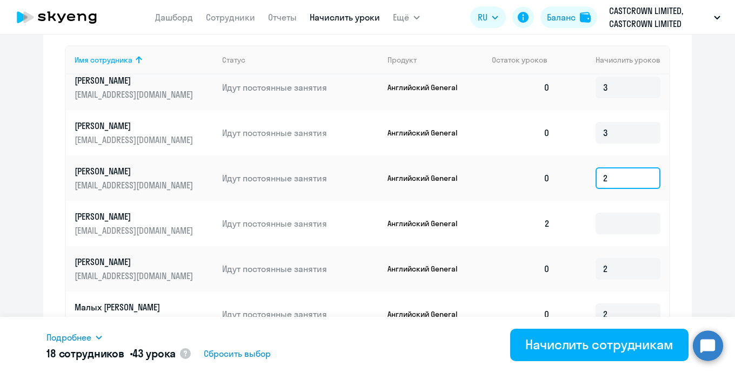
click at [634, 177] on input "2" at bounding box center [628, 179] width 65 height 22
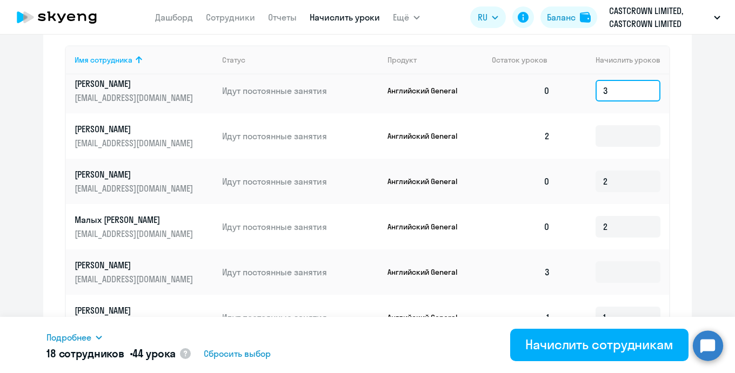
scroll to position [608, 0]
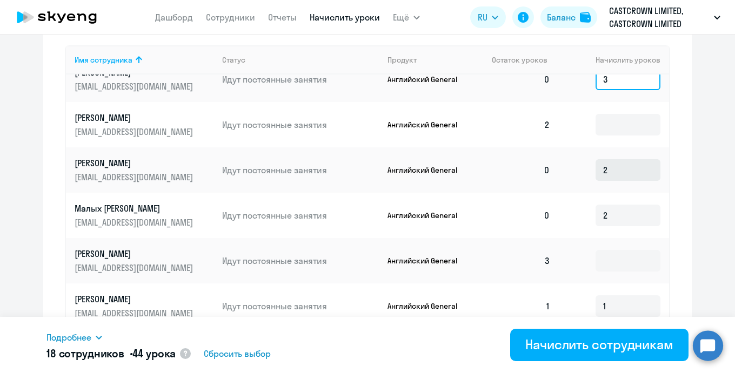
type input "3"
click at [631, 175] on input "2" at bounding box center [628, 170] width 65 height 22
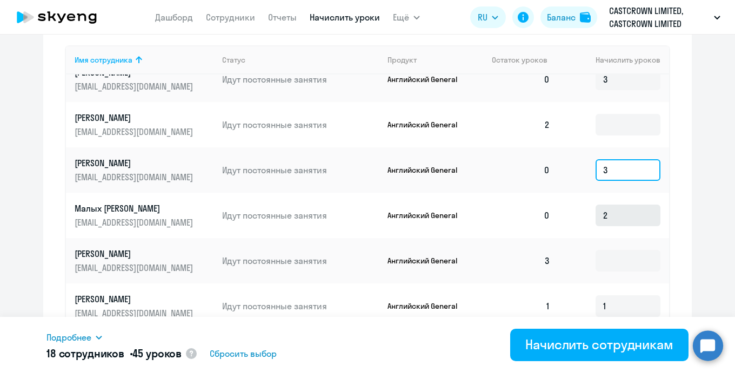
type input "3"
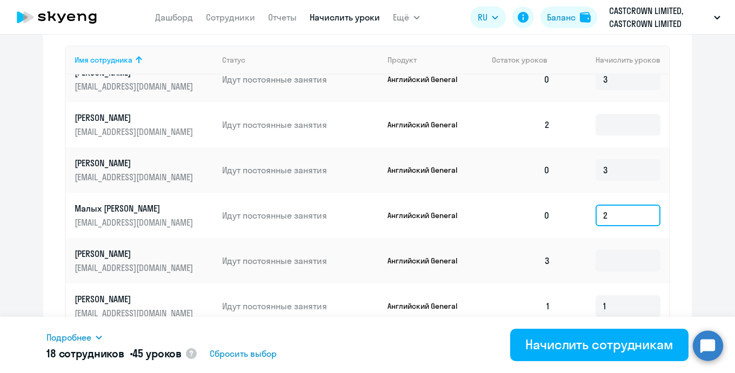
click at [626, 215] on input "2" at bounding box center [628, 216] width 65 height 22
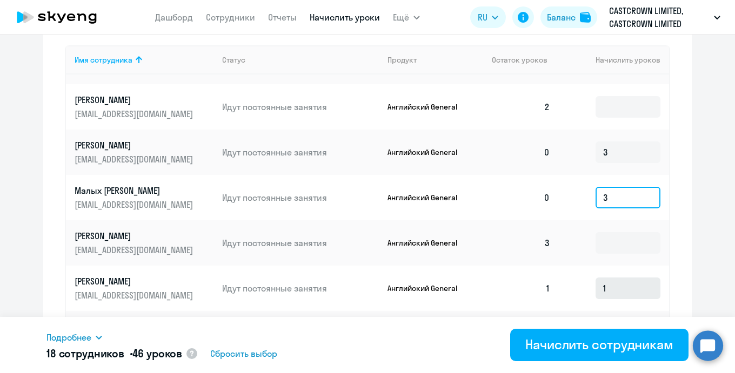
type input "3"
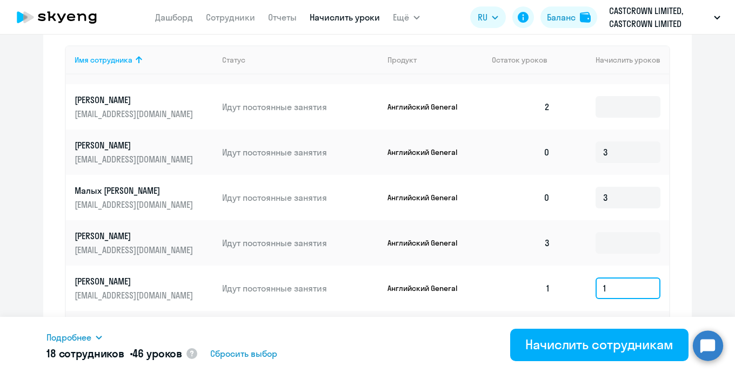
click at [631, 286] on input "1" at bounding box center [628, 289] width 65 height 22
type input "3"
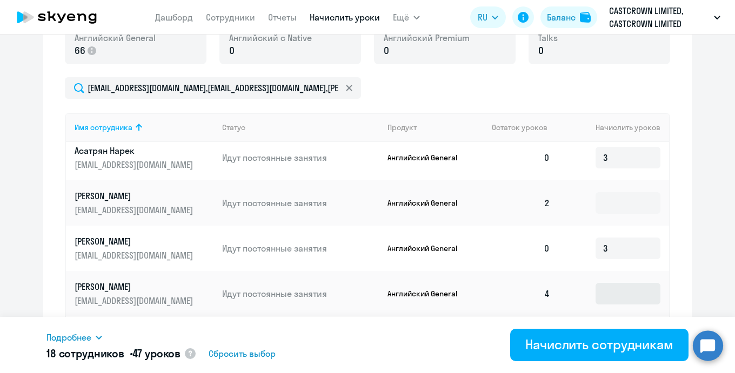
scroll to position [99, 0]
type input "2"
click at [621, 203] on input at bounding box center [628, 202] width 65 height 22
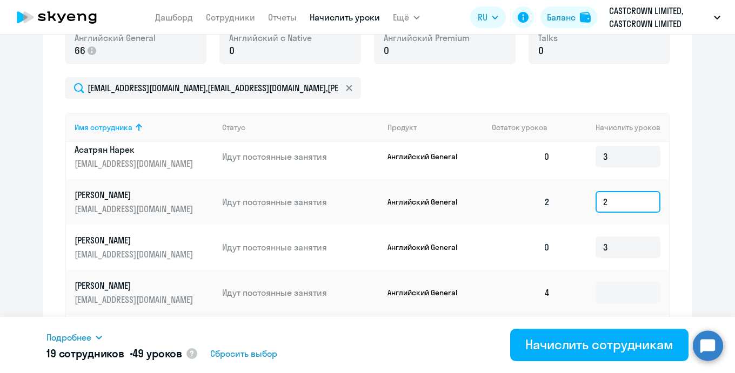
scroll to position [0, 0]
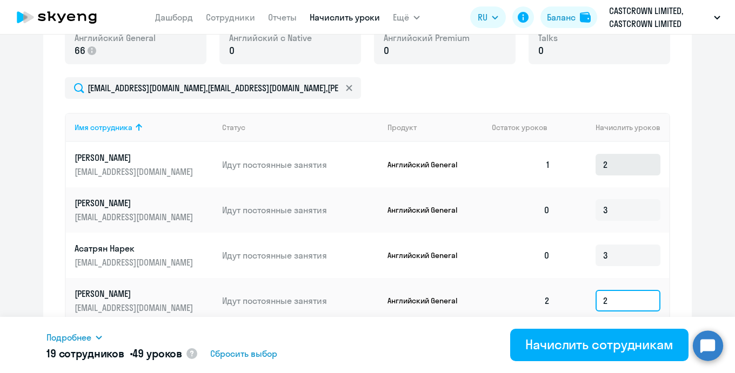
type input "2"
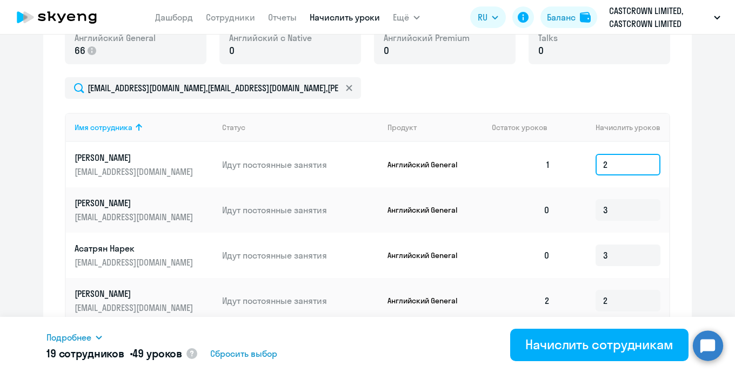
click at [632, 162] on input "2" at bounding box center [628, 165] width 65 height 22
type input "3"
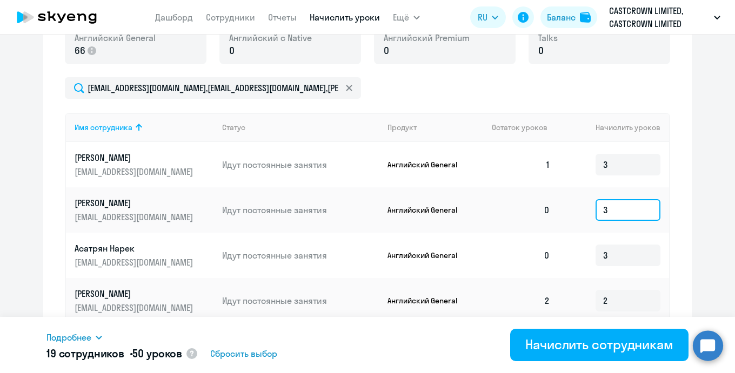
click at [634, 211] on input "3" at bounding box center [628, 210] width 65 height 22
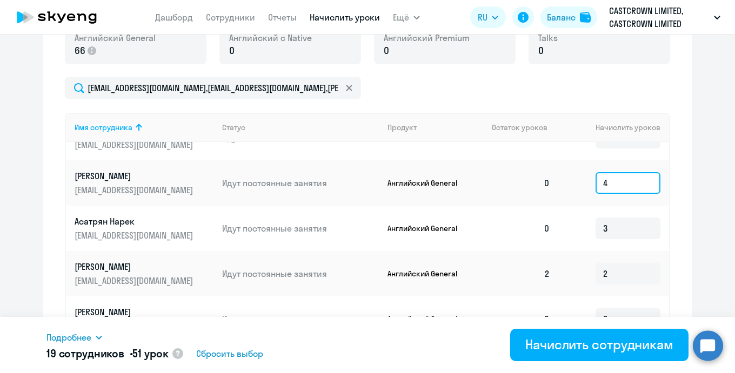
scroll to position [34, 0]
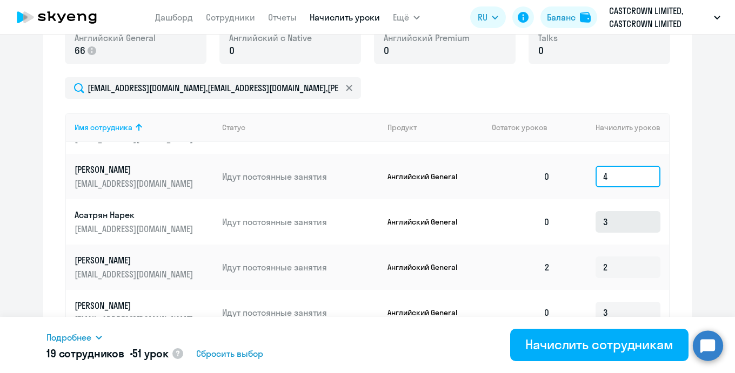
type input "4"
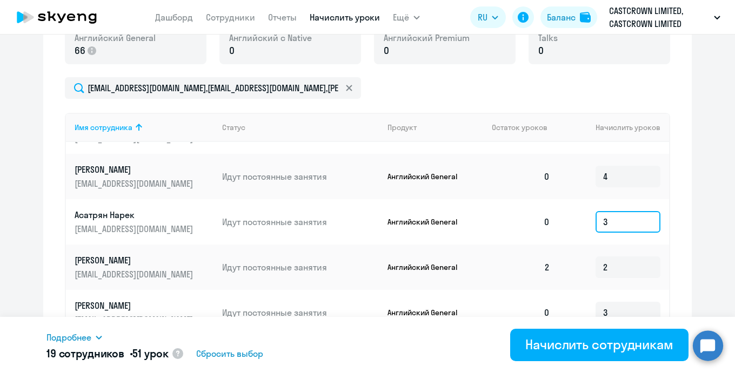
click at [627, 225] on input "3" at bounding box center [628, 222] width 65 height 22
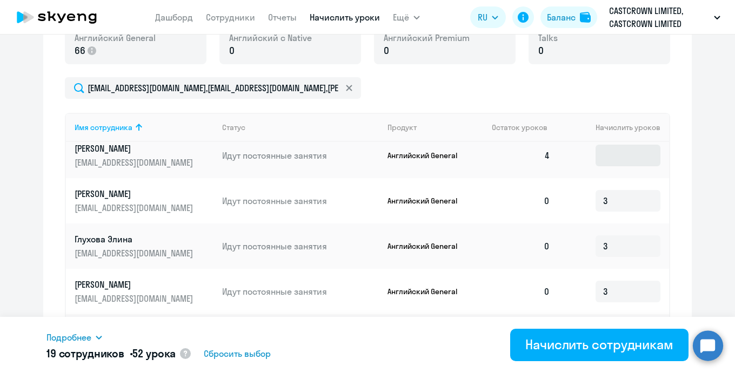
scroll to position [238, 0]
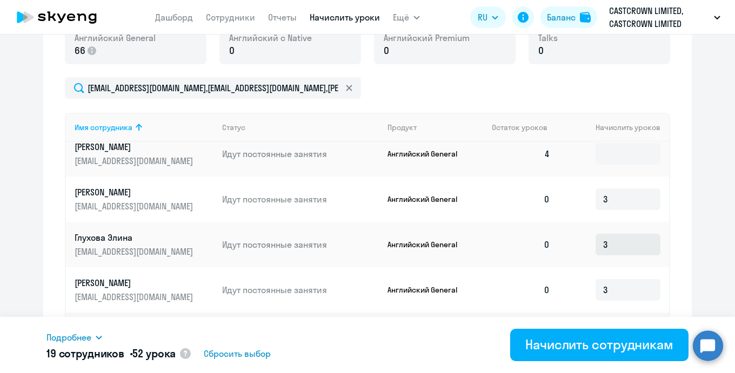
type input "4"
click at [626, 246] on input "3" at bounding box center [628, 245] width 65 height 22
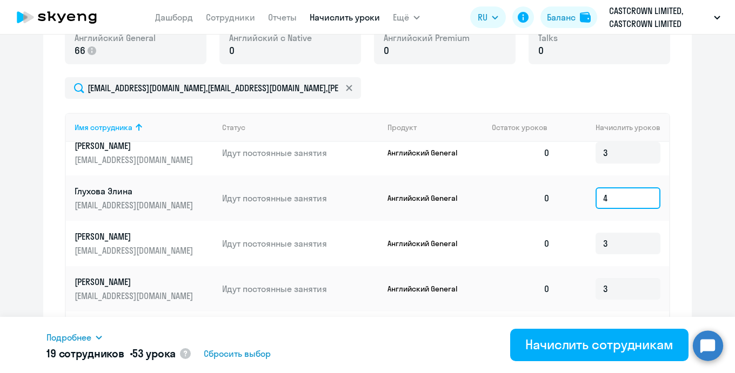
scroll to position [291, 0]
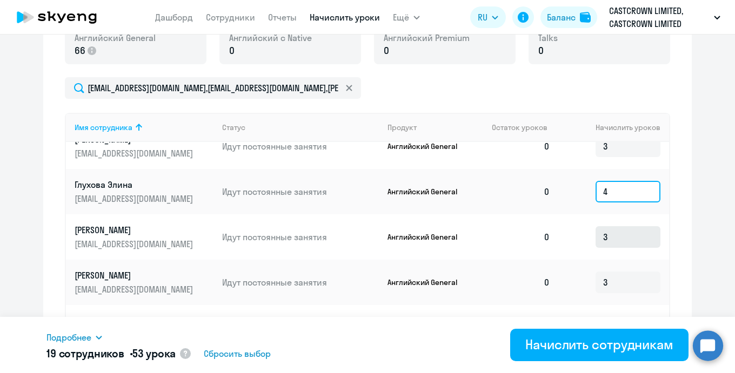
type input "4"
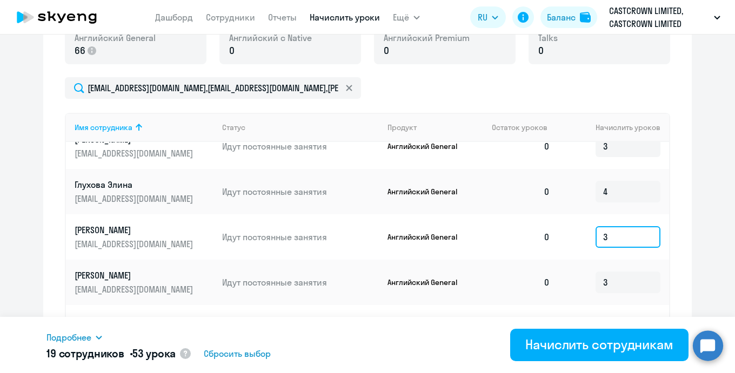
click at [622, 238] on input "3" at bounding box center [628, 237] width 65 height 22
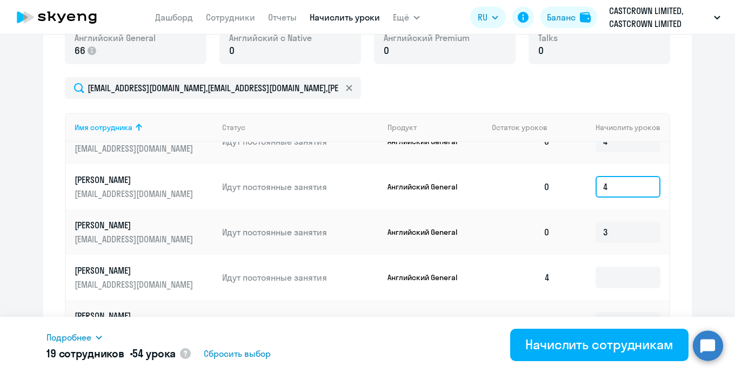
scroll to position [369, 0]
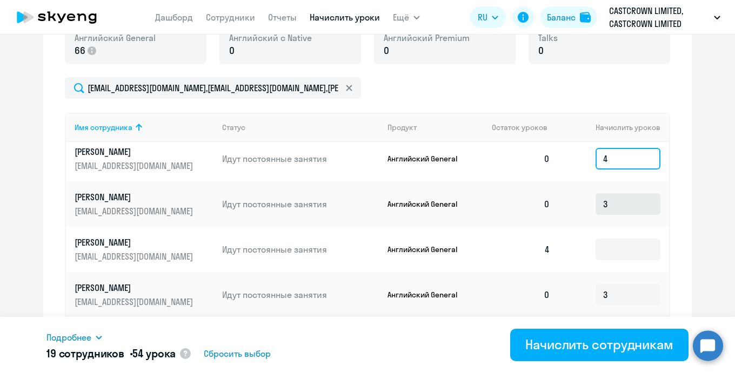
type input "4"
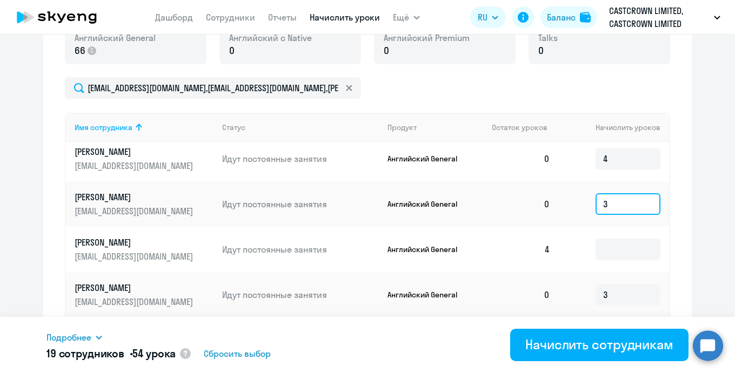
click at [637, 200] on input "3" at bounding box center [628, 204] width 65 height 22
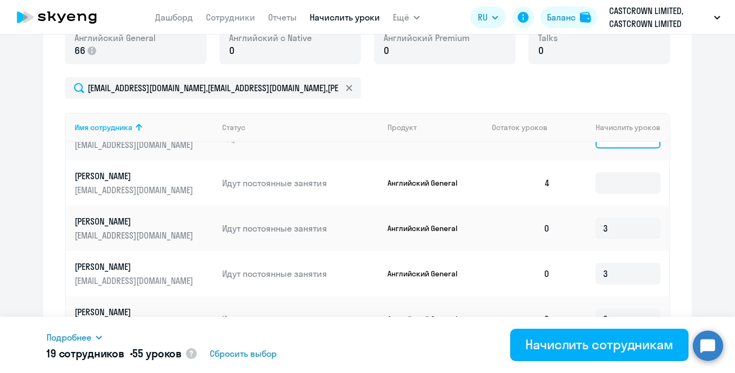
scroll to position [461, 0]
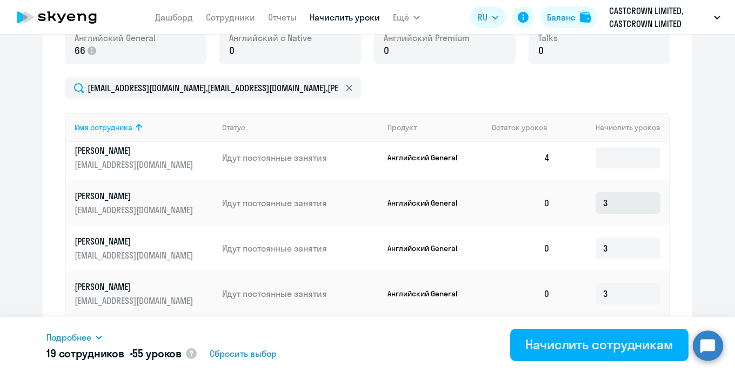
type input "4"
click at [629, 204] on input "3" at bounding box center [628, 203] width 65 height 22
type input "4"
click at [630, 252] on input "3" at bounding box center [628, 249] width 65 height 22
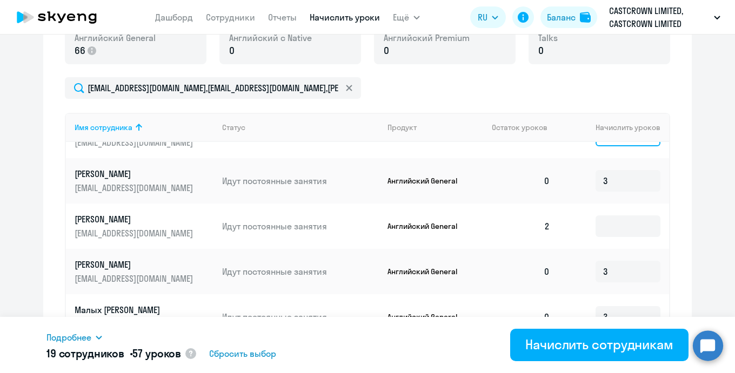
scroll to position [576, 0]
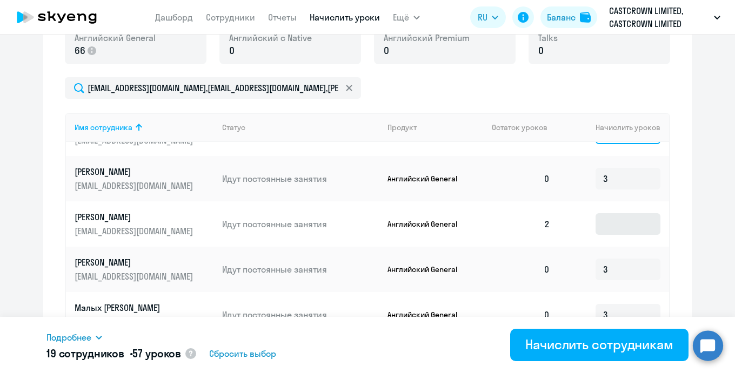
type input "4"
click at [627, 228] on input at bounding box center [628, 224] width 65 height 22
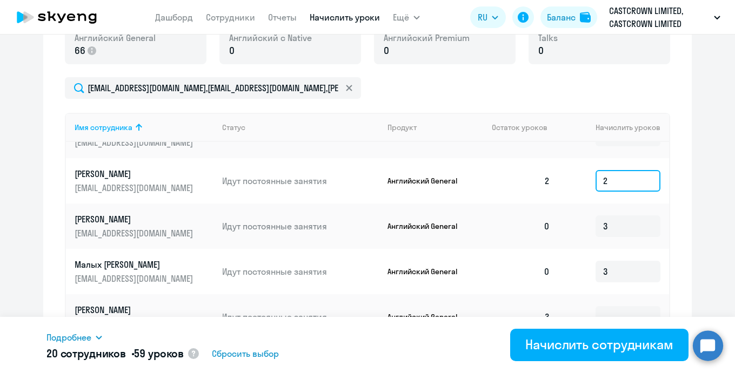
scroll to position [626, 0]
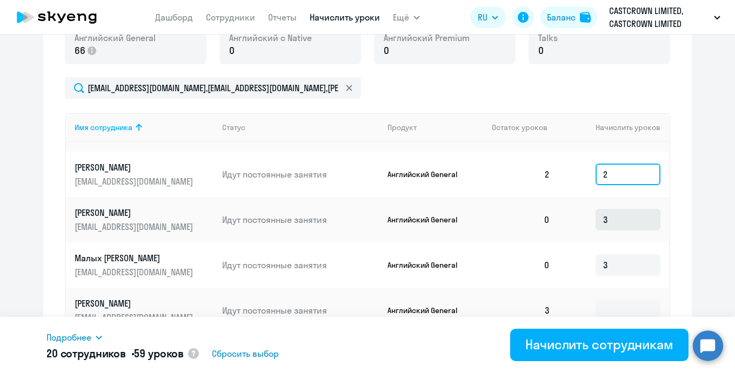
type input "2"
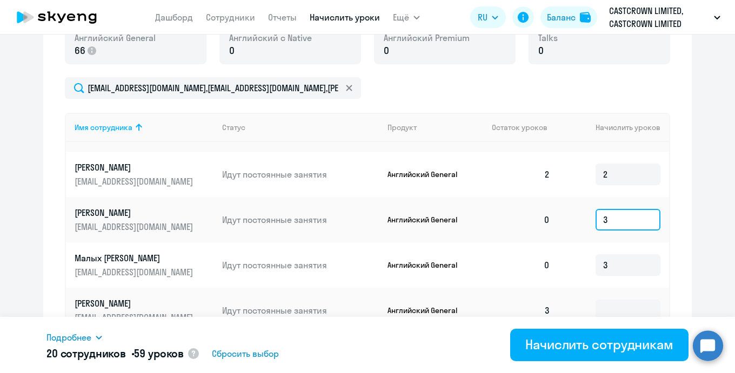
click at [640, 220] on input "3" at bounding box center [628, 220] width 65 height 22
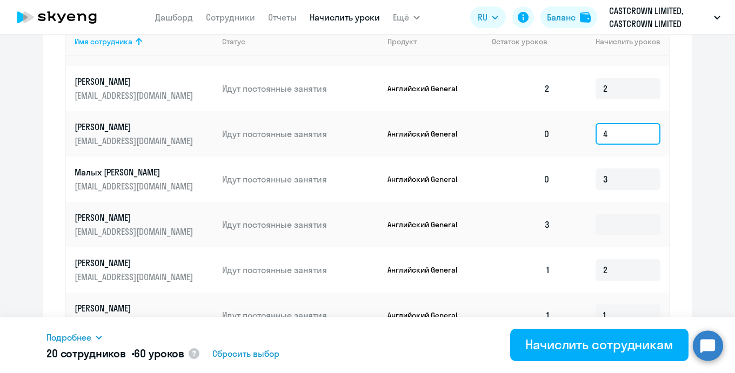
scroll to position [498, 0]
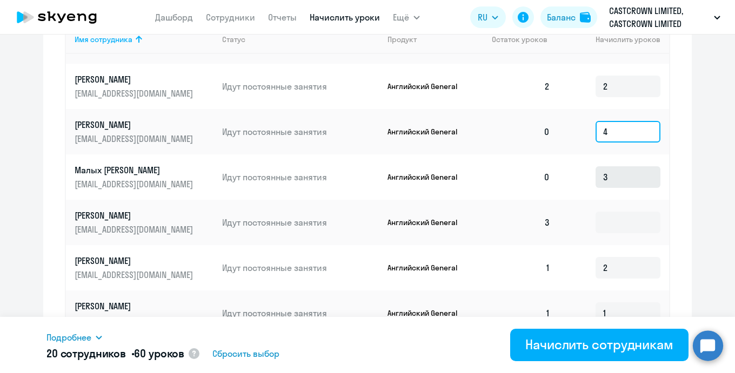
type input "4"
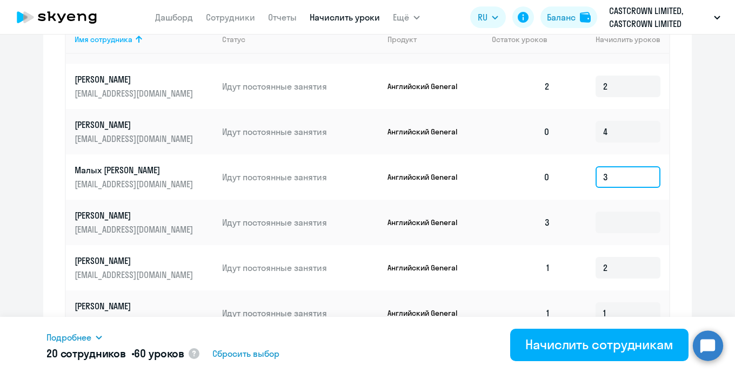
click at [646, 178] on input "3" at bounding box center [628, 177] width 65 height 22
type input "4"
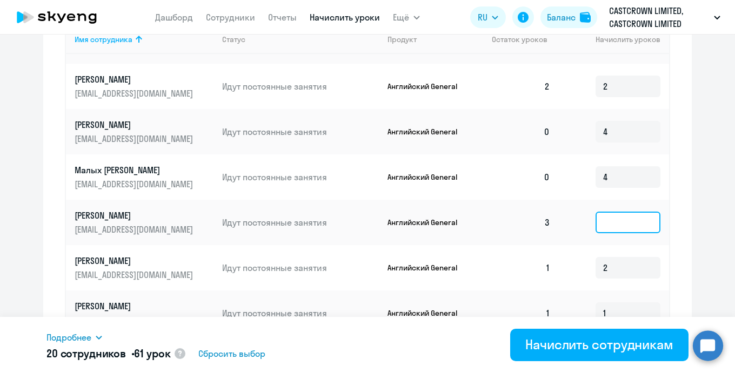
click at [626, 223] on input at bounding box center [628, 223] width 65 height 22
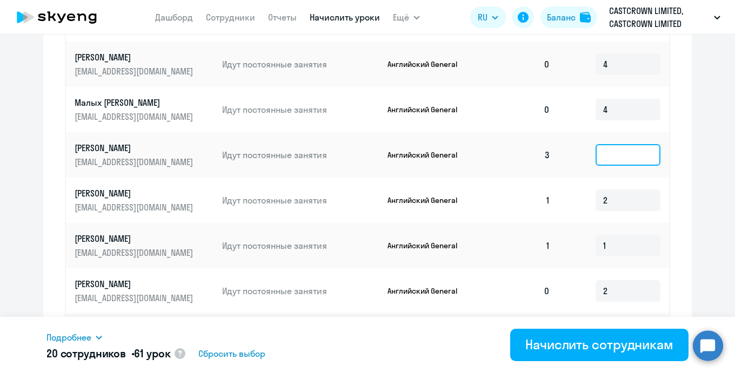
scroll to position [570, 0]
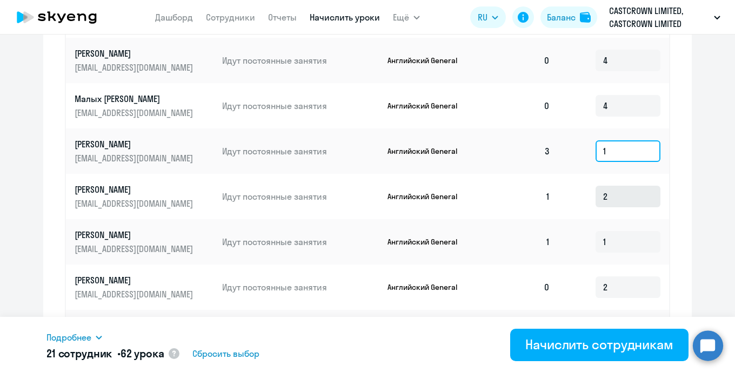
type input "1"
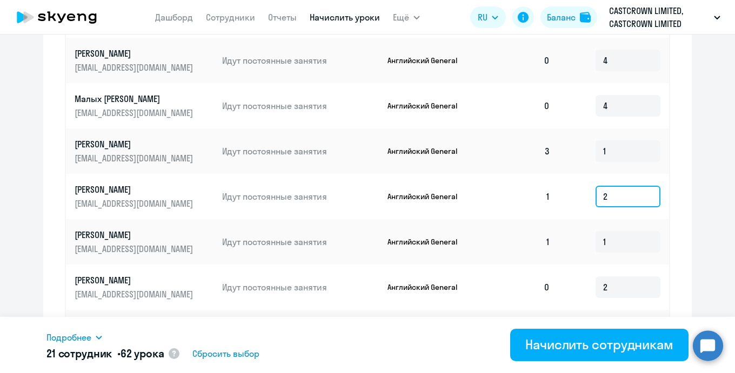
click at [622, 198] on input "2" at bounding box center [628, 197] width 65 height 22
type input "3"
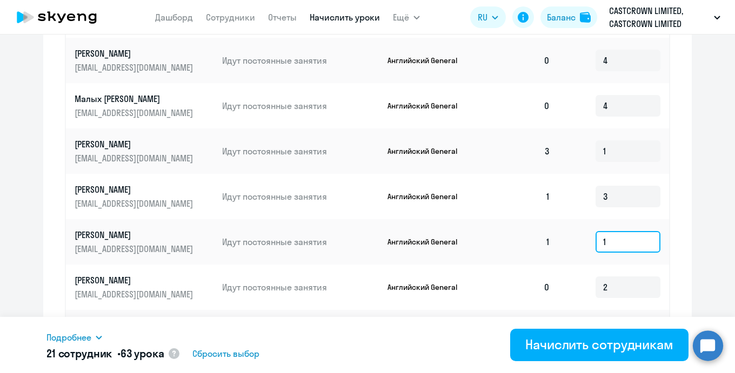
click at [626, 245] on input "1" at bounding box center [628, 242] width 65 height 22
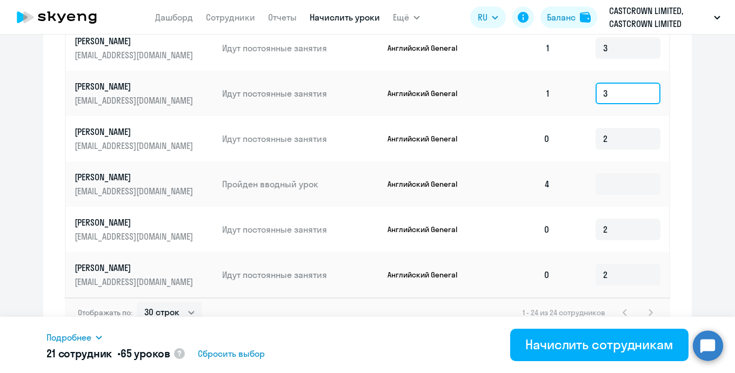
scroll to position [733, 0]
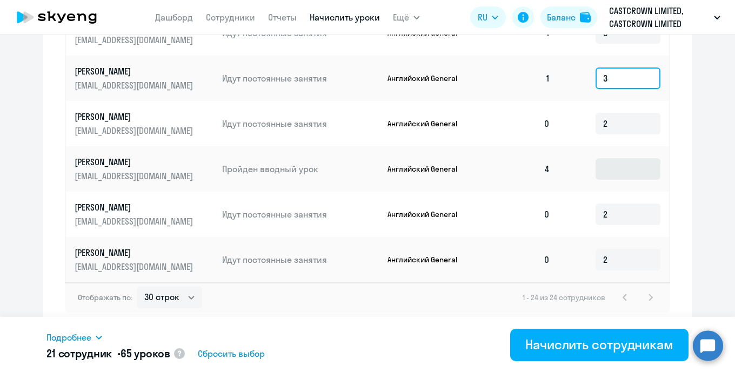
type input "3"
click at [633, 175] on input at bounding box center [628, 169] width 65 height 22
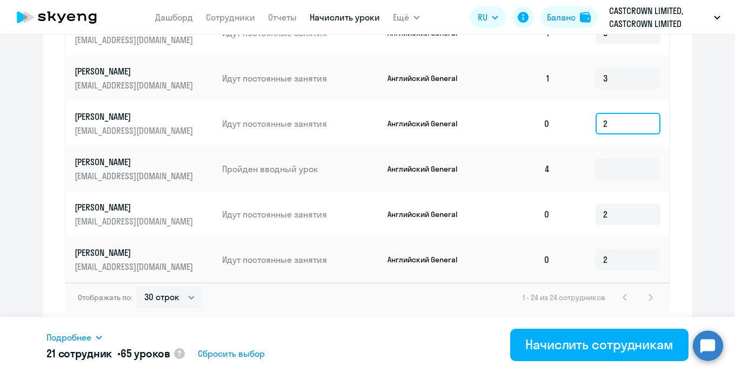
click at [627, 126] on input "2" at bounding box center [628, 124] width 65 height 22
type input "3"
click at [713, 348] on circle at bounding box center [708, 346] width 30 height 30
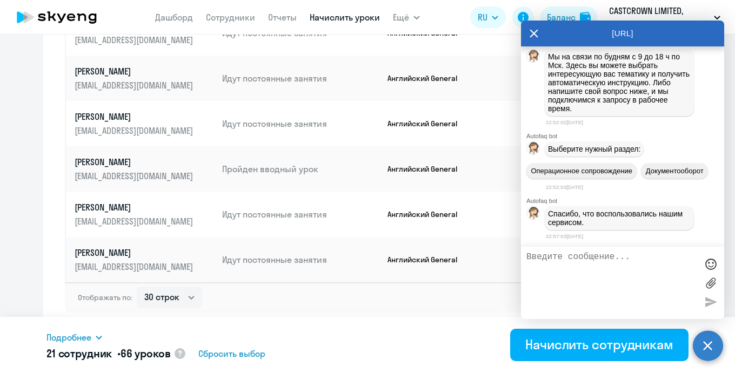
scroll to position [20112, 0]
click at [531, 32] on icon at bounding box center [534, 34] width 9 height 26
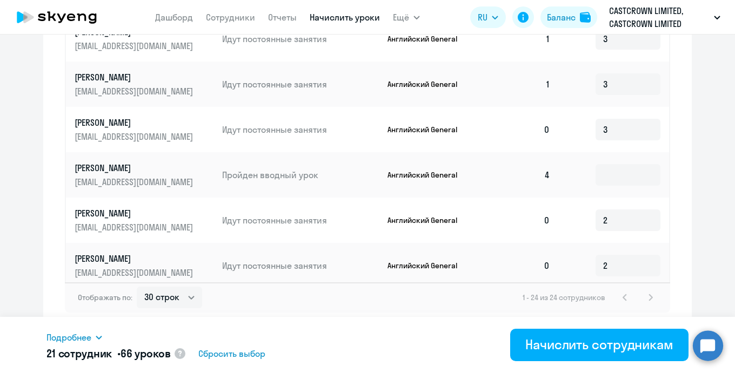
scroll to position [626, 0]
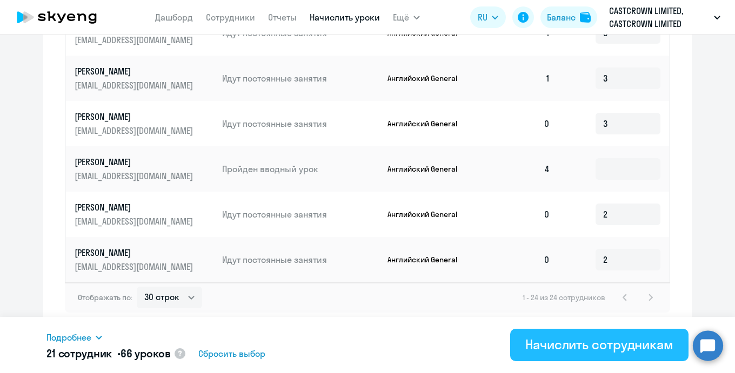
click at [577, 349] on div "Начислить сотрудникам" at bounding box center [599, 344] width 148 height 17
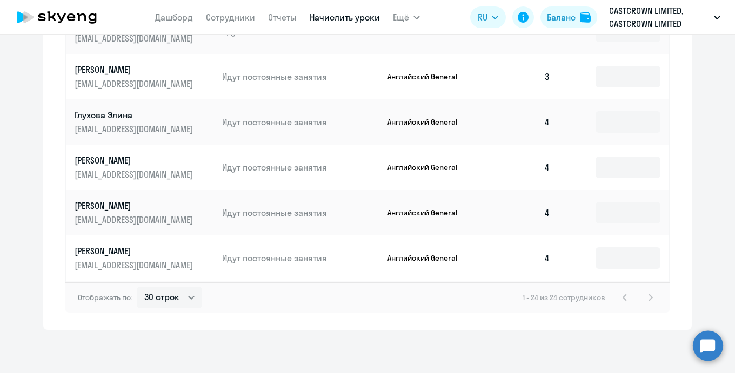
scroll to position [0, 0]
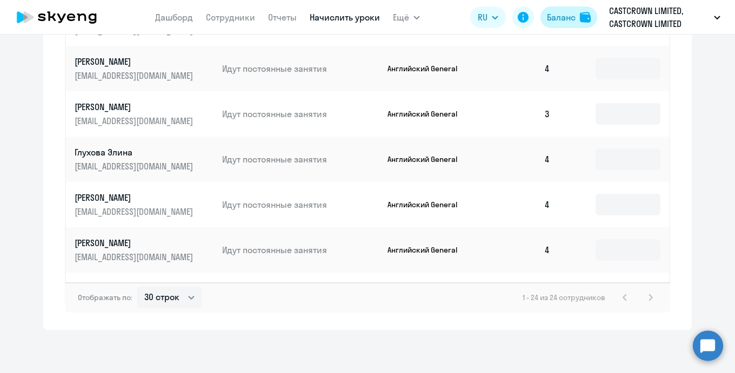
click at [561, 16] on div "Баланс" at bounding box center [561, 17] width 29 height 13
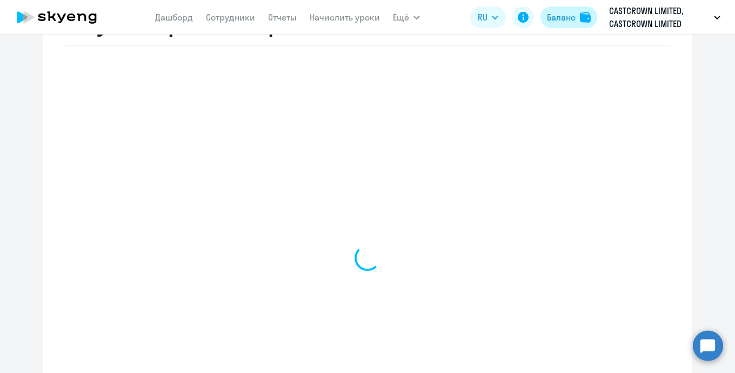
scroll to position [457, 0]
select select "english_adult_not_native_speaker"
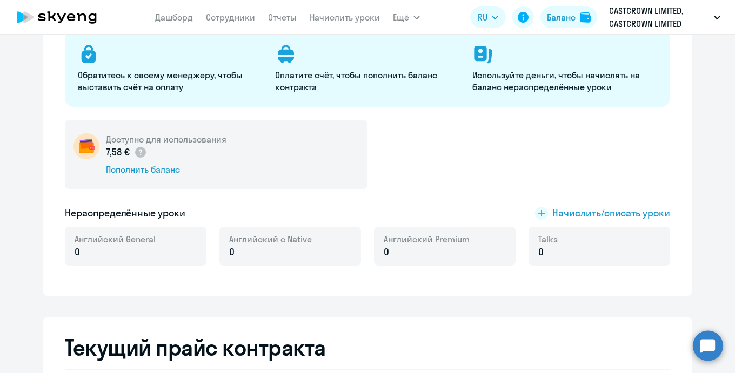
scroll to position [0, 0]
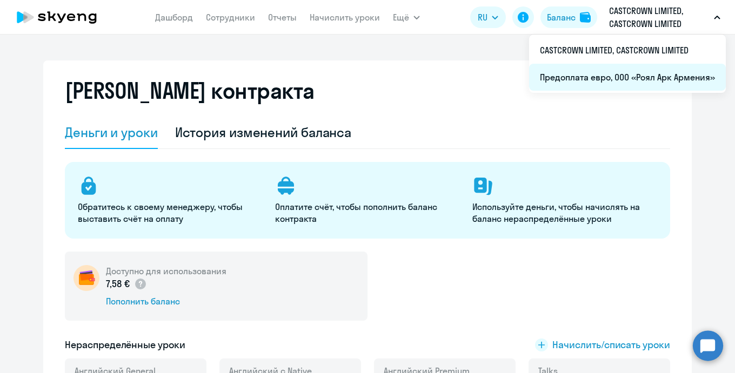
click at [613, 74] on li "Предоплата евро, ООО «Роял Арк Армения»" at bounding box center [627, 77] width 197 height 27
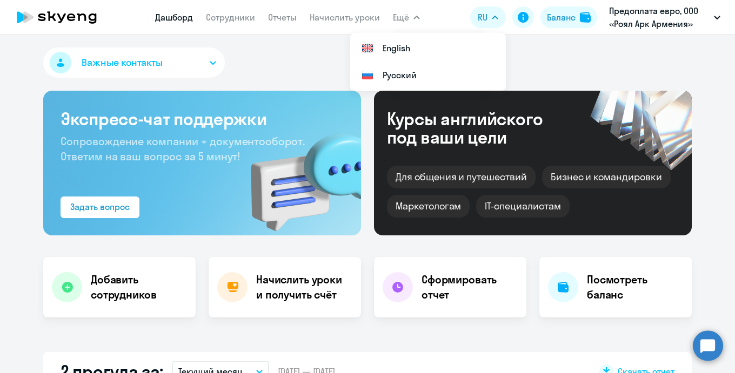
select select "30"
